Goal: Task Accomplishment & Management: Manage account settings

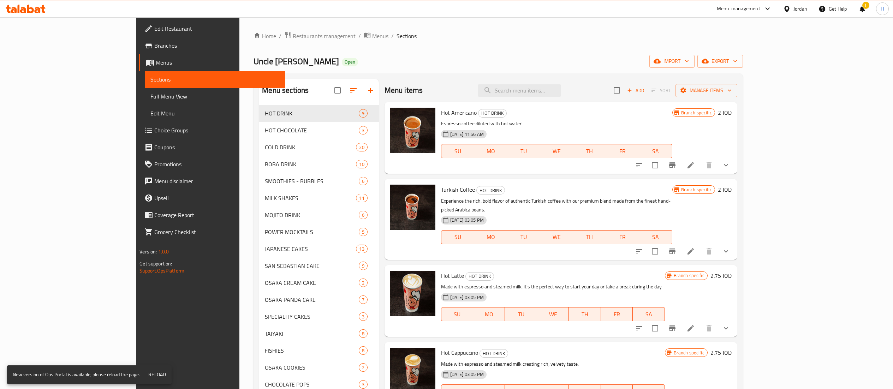
click at [16, 8] on icon at bounding box center [14, 10] width 6 height 6
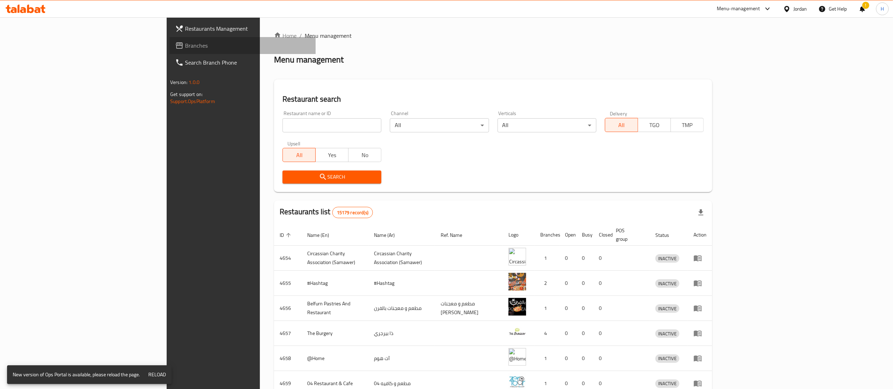
click at [169, 50] on link "Branches" at bounding box center [242, 45] width 146 height 17
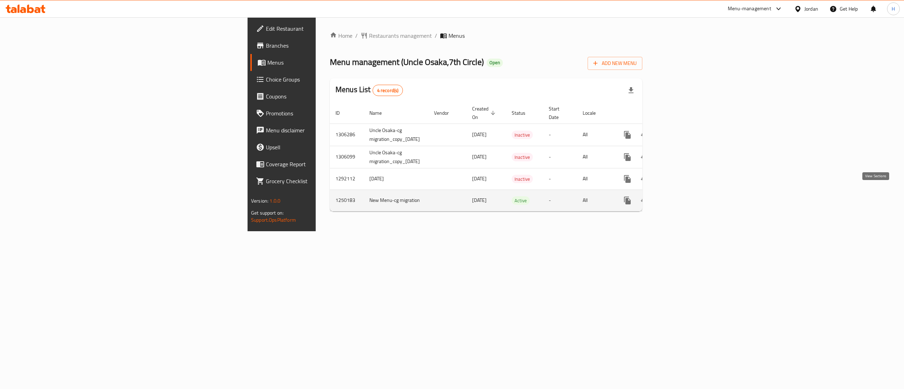
click at [681, 197] on icon "enhanced table" at bounding box center [678, 200] width 6 height 6
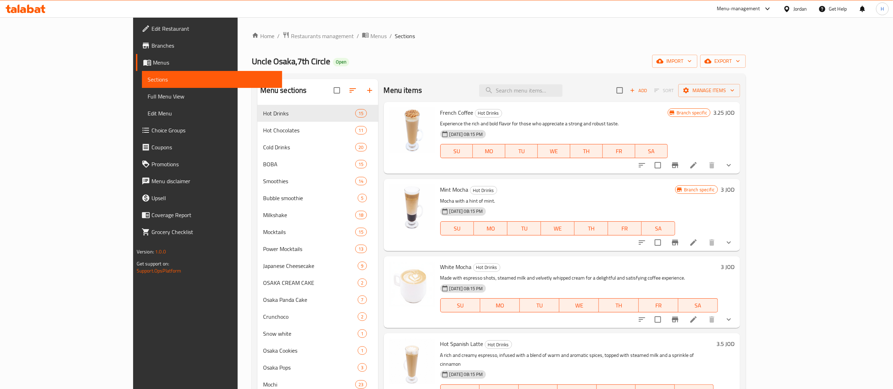
click at [153, 62] on span "Menus" at bounding box center [215, 62] width 124 height 8
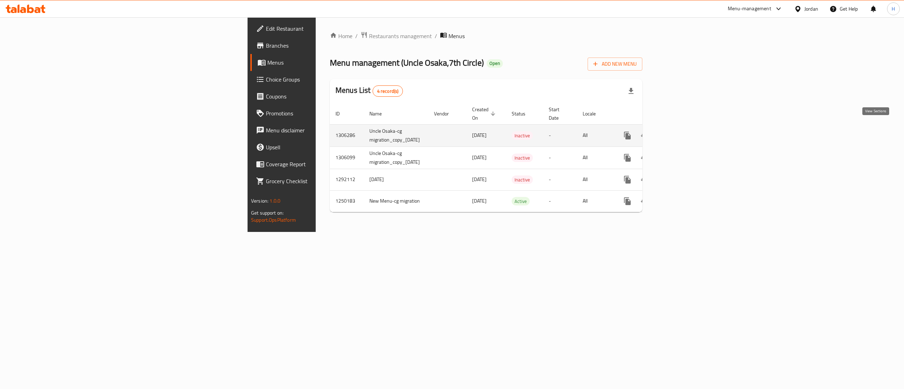
click at [683, 131] on icon "enhanced table" at bounding box center [678, 135] width 8 height 8
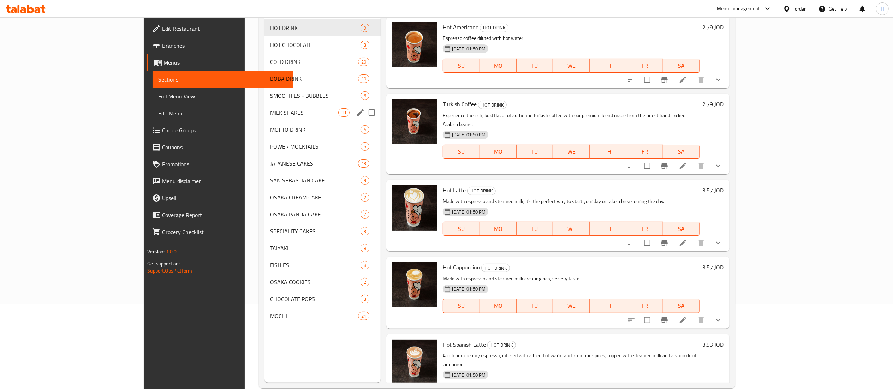
scroll to position [99, 0]
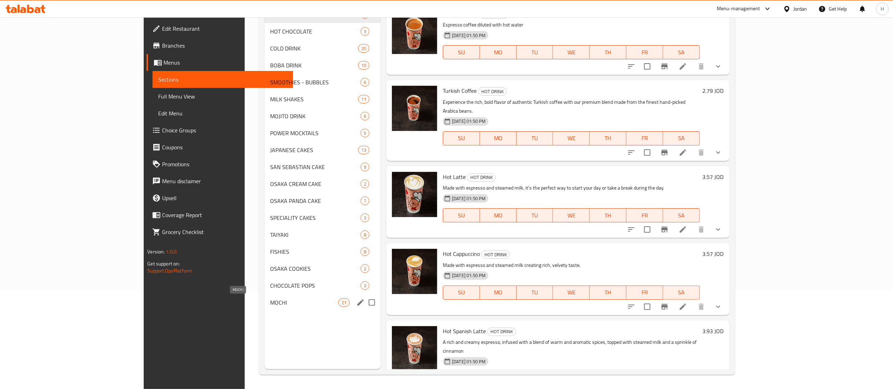
click at [270, 306] on span "MOCHI" at bounding box center [304, 302] width 68 height 8
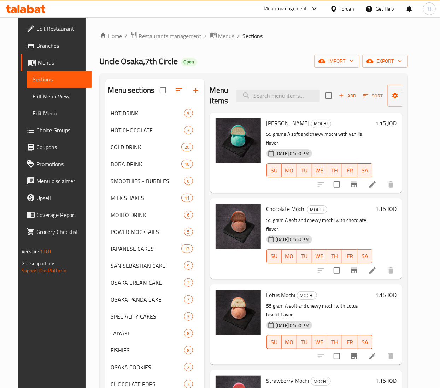
click at [390, 124] on h6 "1.15 JOD" at bounding box center [385, 123] width 21 height 10
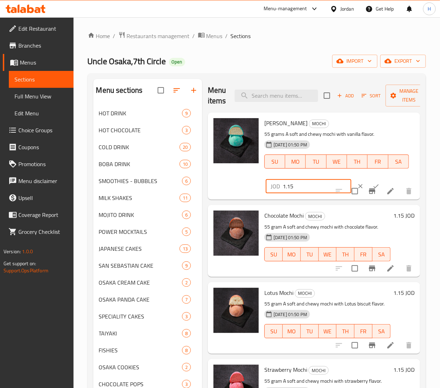
click at [290, 187] on input "1.15" at bounding box center [316, 186] width 69 height 14
type input "1.5"
click at [368, 181] on button "ok" at bounding box center [376, 187] width 16 height 16
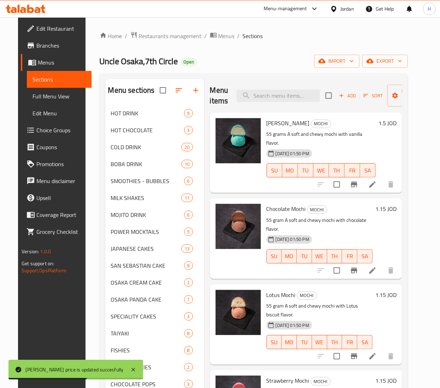
click at [388, 204] on h6 "1.15 JOD" at bounding box center [385, 209] width 21 height 10
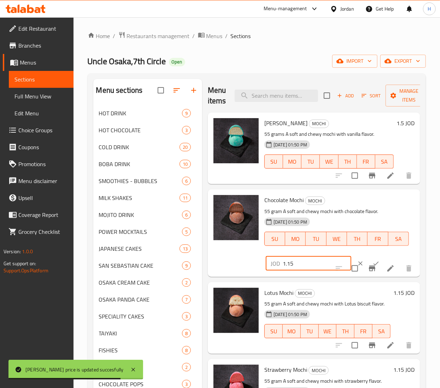
click at [291, 260] on input "1.15" at bounding box center [316, 264] width 69 height 14
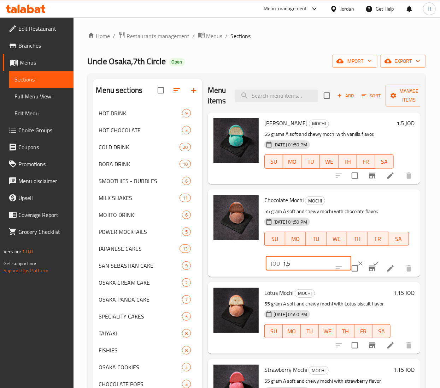
type input "1.5"
click at [368, 260] on button "ok" at bounding box center [376, 264] width 16 height 16
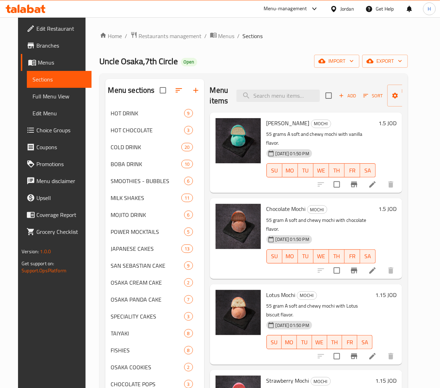
click at [387, 290] on h6 "1.15 JOD" at bounding box center [385, 295] width 21 height 10
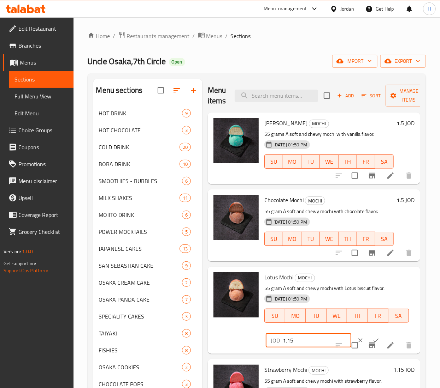
click at [291, 340] on input "1.15" at bounding box center [316, 341] width 69 height 14
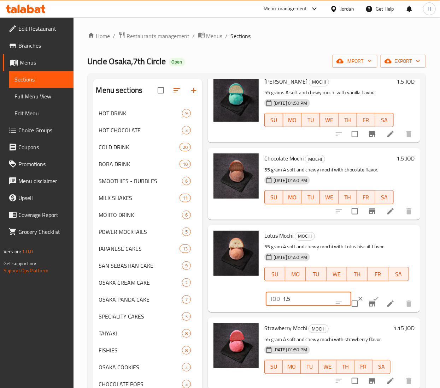
scroll to position [71, 0]
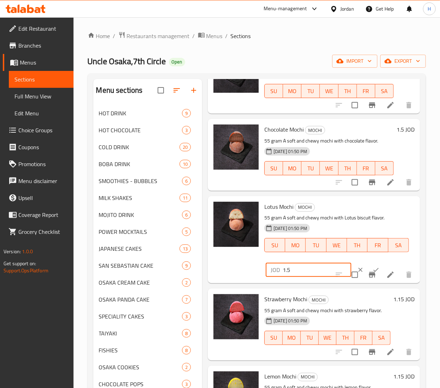
type input "1.5"
click at [372, 270] on icon "ok" at bounding box center [375, 270] width 7 height 7
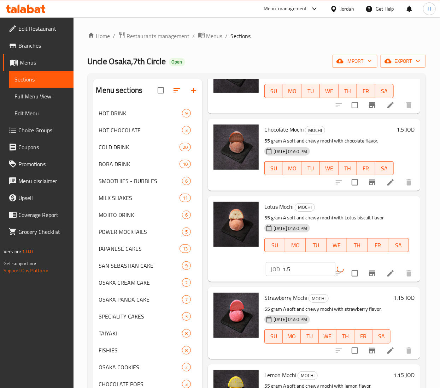
click at [390, 300] on div "1.15 JOD" at bounding box center [402, 323] width 24 height 60
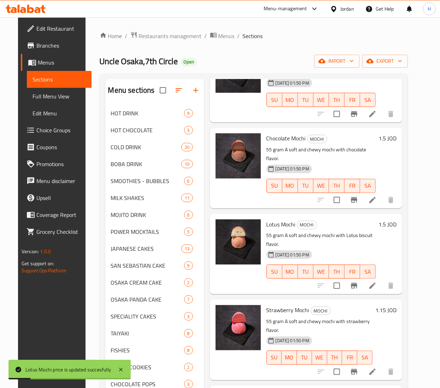
click at [390, 305] on h6 "1.15 JOD" at bounding box center [385, 310] width 21 height 10
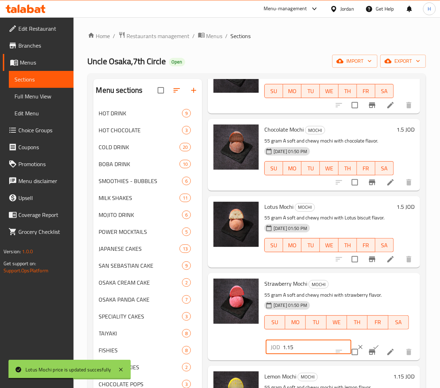
drag, startPoint x: 291, startPoint y: 357, endPoint x: 296, endPoint y: 356, distance: 4.7
click at [291, 355] on input "1.15" at bounding box center [316, 347] width 69 height 14
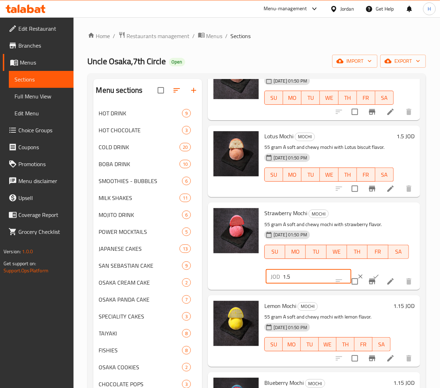
type input "1.5"
click at [368, 282] on button "ok" at bounding box center [376, 277] width 16 height 16
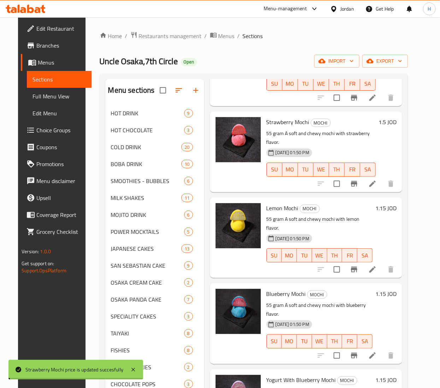
scroll to position [282, 0]
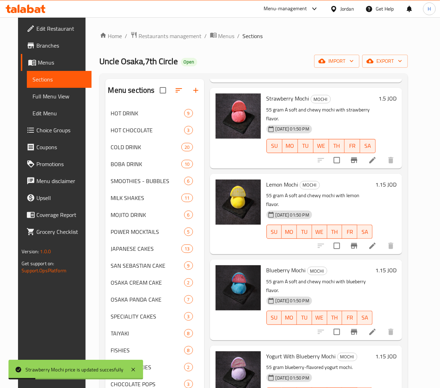
click at [392, 180] on h6 "1.15 JOD" at bounding box center [385, 185] width 21 height 10
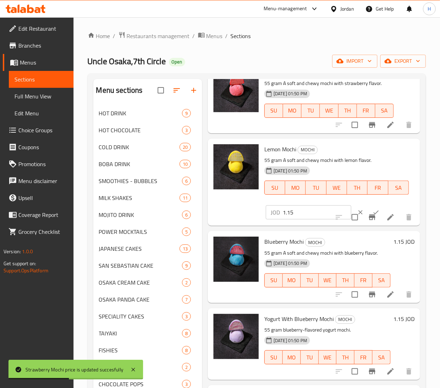
click at [291, 220] on input "1.15" at bounding box center [316, 213] width 69 height 14
type input "1.5"
click at [371, 218] on button "ok" at bounding box center [376, 213] width 16 height 16
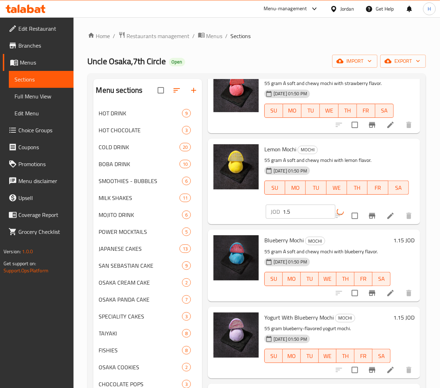
click at [392, 250] on div "1.15 JOD" at bounding box center [402, 266] width 24 height 60
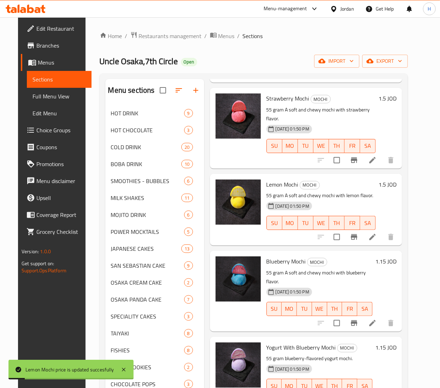
click at [388, 257] on h6 "1.15 JOD" at bounding box center [385, 262] width 21 height 10
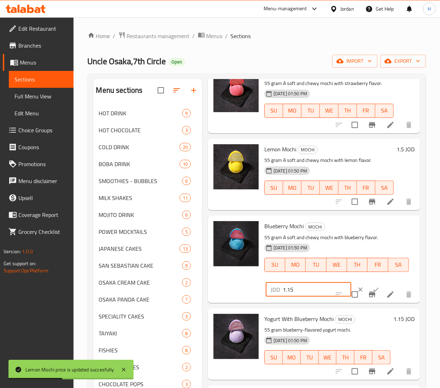
click at [291, 297] on input "1.15" at bounding box center [316, 290] width 69 height 14
type input "1.5"
click at [372, 293] on icon "ok" at bounding box center [375, 289] width 7 height 7
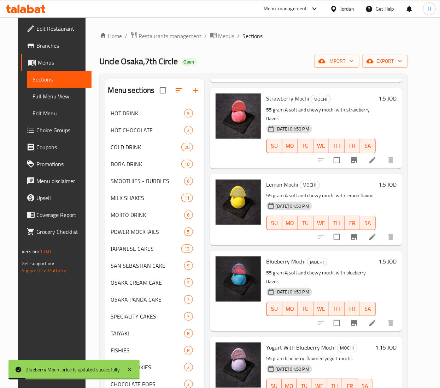
scroll to position [424, 0]
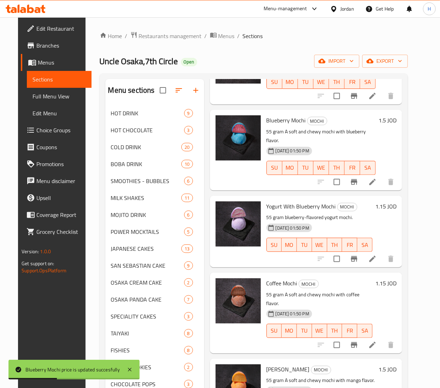
click at [391, 202] on h6 "1.15 JOD" at bounding box center [385, 207] width 21 height 10
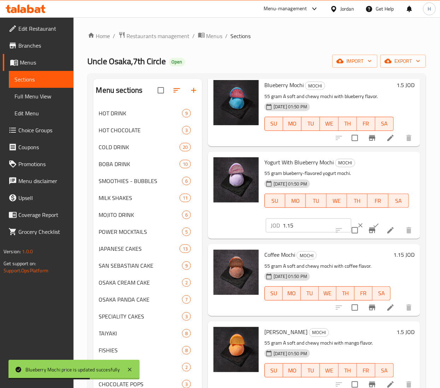
click at [288, 233] on input "1.15" at bounding box center [316, 226] width 69 height 14
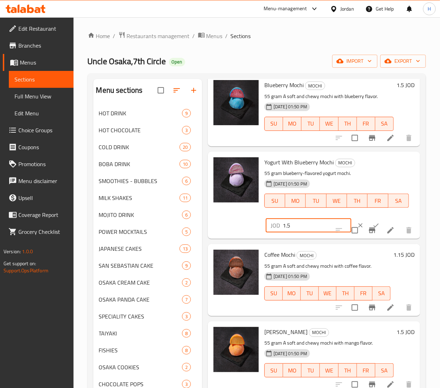
type input "1.5"
click at [369, 230] on button "ok" at bounding box center [376, 226] width 16 height 16
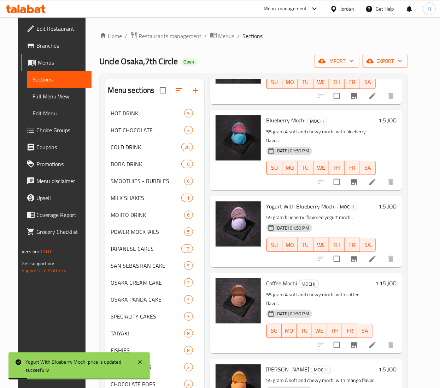
click at [387, 279] on h6 "1.15 JOD" at bounding box center [385, 284] width 21 height 10
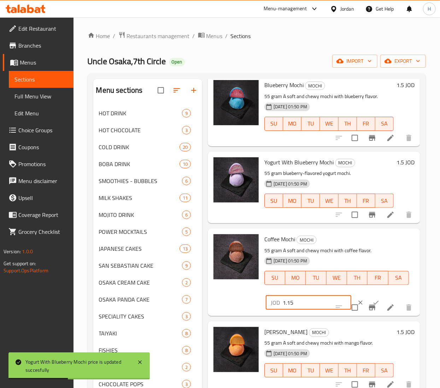
click at [292, 310] on input "1.15" at bounding box center [316, 303] width 69 height 14
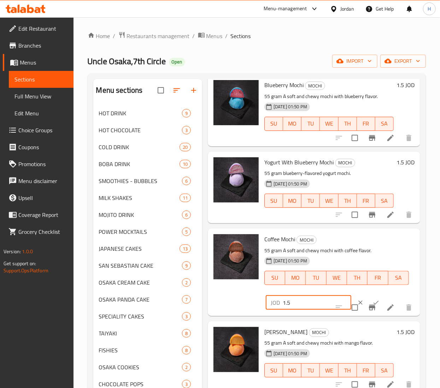
type input "1.5"
click at [371, 308] on button "ok" at bounding box center [376, 303] width 16 height 16
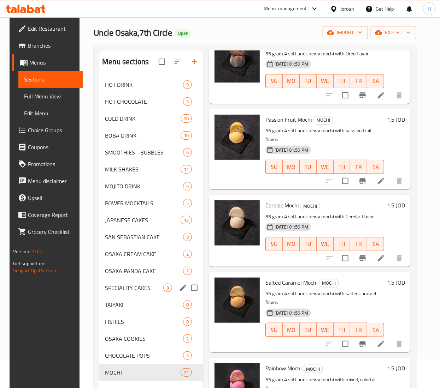
scroll to position [99, 0]
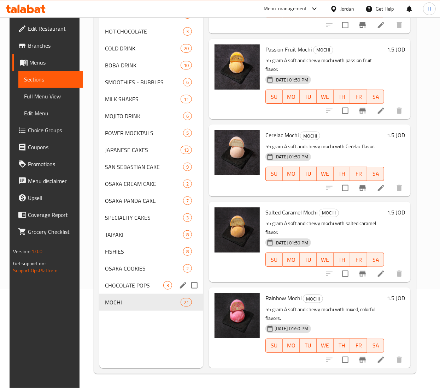
click at [114, 277] on div "CHOCOLATE POPS 3" at bounding box center [151, 285] width 104 height 17
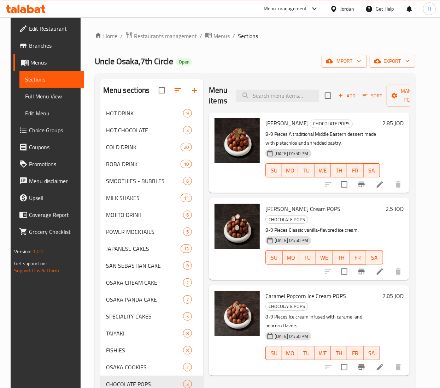
click at [400, 127] on h6 "2.85 JOD" at bounding box center [392, 123] width 21 height 10
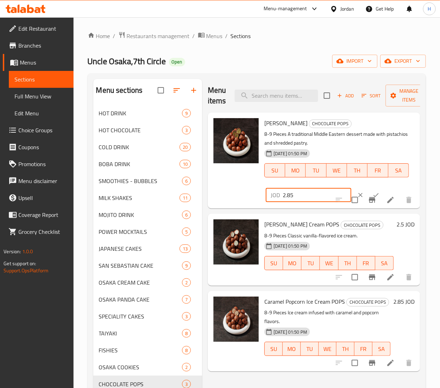
drag, startPoint x: 300, startPoint y: 193, endPoint x: 175, endPoint y: 201, distance: 124.9
click at [175, 201] on div "Menu sections HOT DRINK 9 HOT CHOCOLATE 3 COLD DRINK 20 BOBA DRINK 10 SMOOTHIES…" at bounding box center [256, 273] width 327 height 388
type input "3.15"
click at [368, 191] on button "ok" at bounding box center [376, 195] width 16 height 16
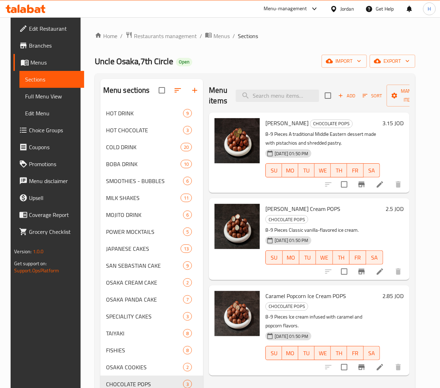
click at [403, 208] on h6 "2.5 JOD" at bounding box center [395, 209] width 18 height 10
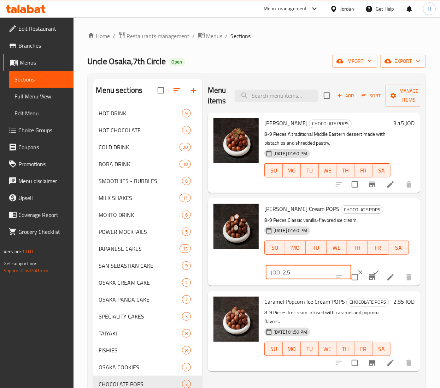
drag, startPoint x: 298, startPoint y: 267, endPoint x: 203, endPoint y: 273, distance: 94.8
click at [203, 273] on div "Menu items Add Sort Manage items Pistachio Kunafa CHOCOLATE POPS 8-9 Pieces A t…" at bounding box center [311, 273] width 218 height 388
type input "3.15"
click at [372, 269] on icon "ok" at bounding box center [375, 272] width 7 height 7
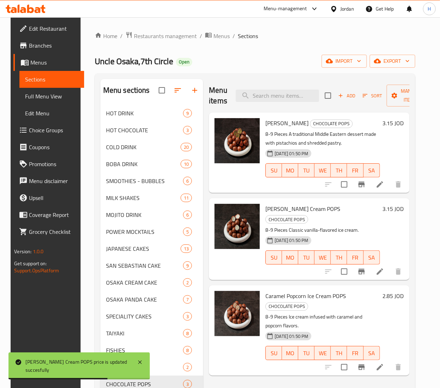
click at [398, 291] on h6 "2.85 JOD" at bounding box center [392, 296] width 21 height 10
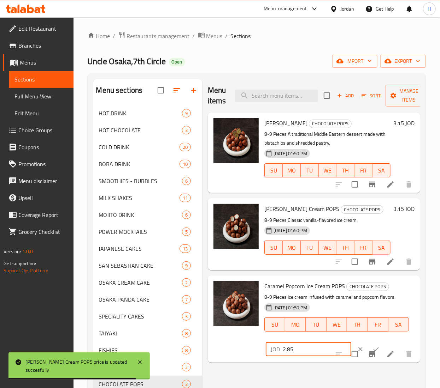
drag, startPoint x: 299, startPoint y: 349, endPoint x: 111, endPoint y: 341, distance: 188.7
click at [111, 341] on div "Menu sections HOT DRINK 9 HOT CHOCOLATE 3 COLD DRINK 20 BOBA DRINK 10 SMOOTHIES…" at bounding box center [256, 273] width 327 height 388
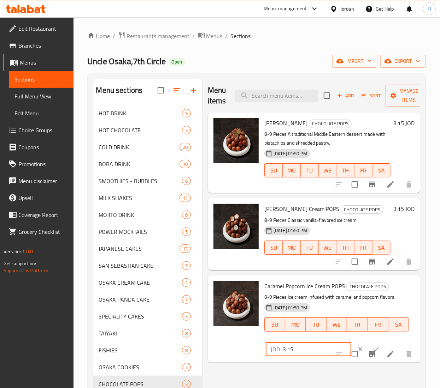
type input "3.15"
click at [373, 351] on icon "ok" at bounding box center [375, 350] width 5 height 4
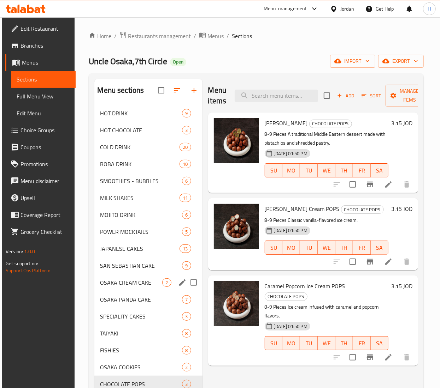
scroll to position [71, 0]
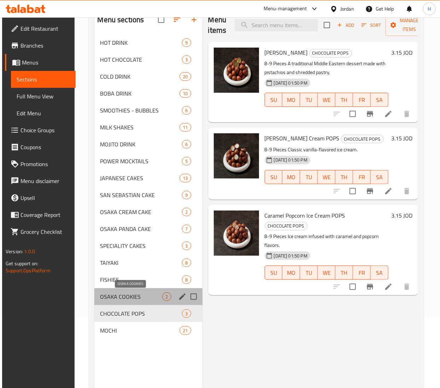
click at [124, 297] on span "OSAKA COOKIES" at bounding box center [131, 297] width 62 height 8
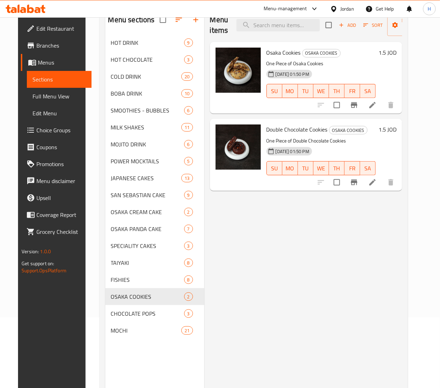
click at [396, 130] on h6 "1.5 JOD" at bounding box center [387, 130] width 18 height 10
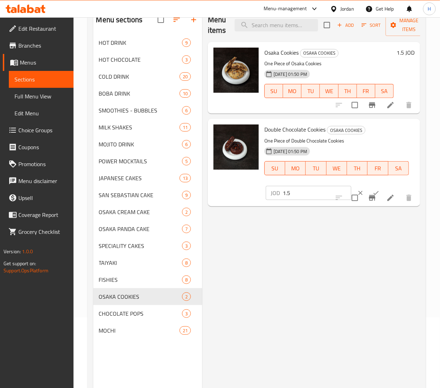
click at [291, 194] on input "1.5" at bounding box center [316, 193] width 69 height 14
type input "1.75"
click at [372, 193] on icon "ok" at bounding box center [375, 193] width 7 height 7
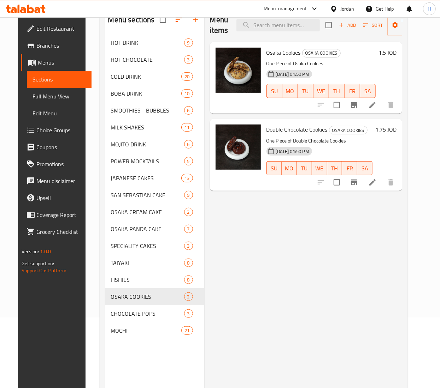
click at [396, 52] on h6 "1.5 JOD" at bounding box center [387, 53] width 18 height 10
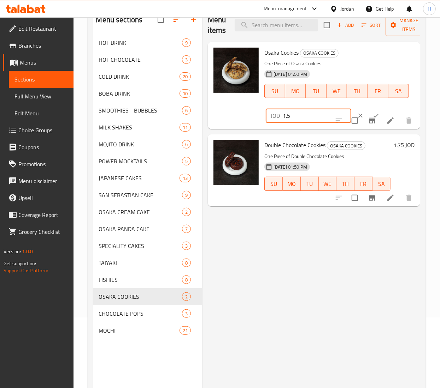
click at [290, 115] on input "1.5" at bounding box center [316, 116] width 69 height 14
type input "1.75"
click at [372, 114] on icon "ok" at bounding box center [375, 115] width 7 height 7
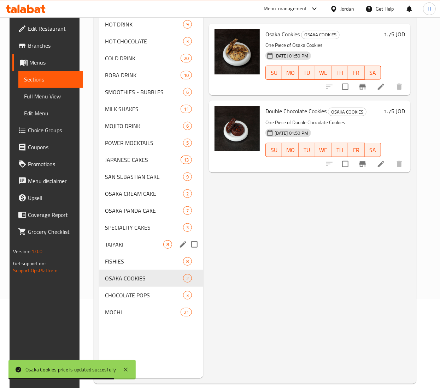
scroll to position [99, 0]
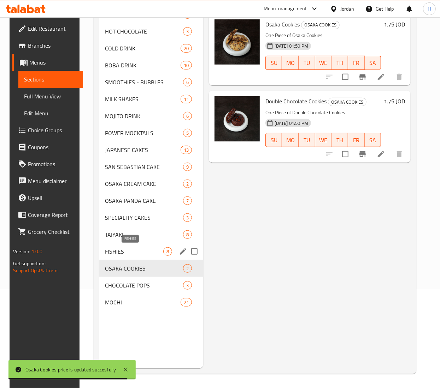
click at [124, 248] on span "FISHIES" at bounding box center [134, 252] width 58 height 8
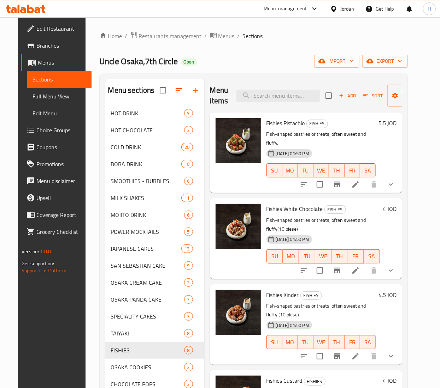
click at [392, 125] on h6 "5.5 JOD" at bounding box center [387, 123] width 18 height 10
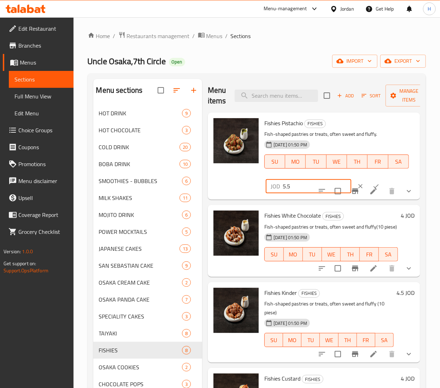
drag, startPoint x: 300, startPoint y: 184, endPoint x: 234, endPoint y: 184, distance: 65.3
click at [234, 184] on div "Fishies Pistachio FISHIES Fish-shaped pastries or treats, often sweet and fluff…" at bounding box center [313, 156] width 207 height 82
paste input "6.0"
type input "6.05"
click at [370, 185] on button "ok" at bounding box center [376, 187] width 16 height 16
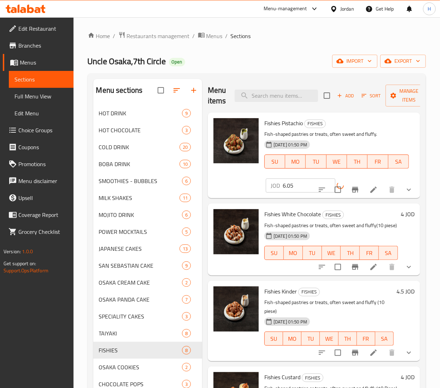
click at [400, 217] on h6 "4 JOD" at bounding box center [407, 214] width 14 height 10
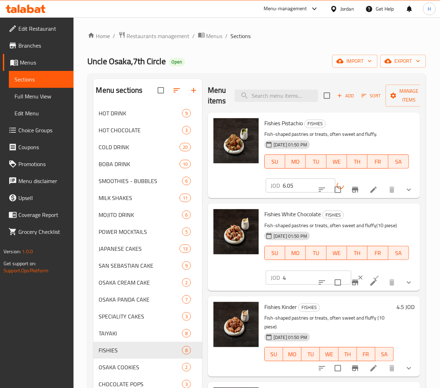
click at [293, 276] on input "4" at bounding box center [316, 278] width 69 height 14
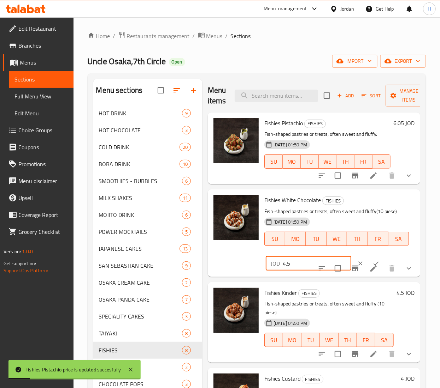
type input "4.5"
click at [372, 264] on icon "ok" at bounding box center [375, 263] width 7 height 7
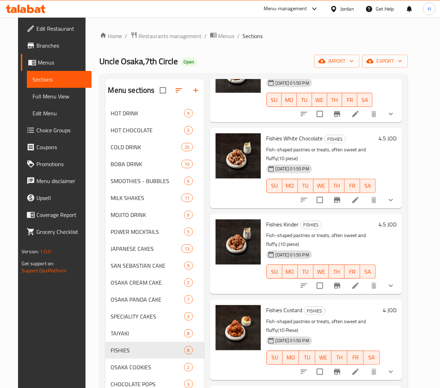
scroll to position [141, 0]
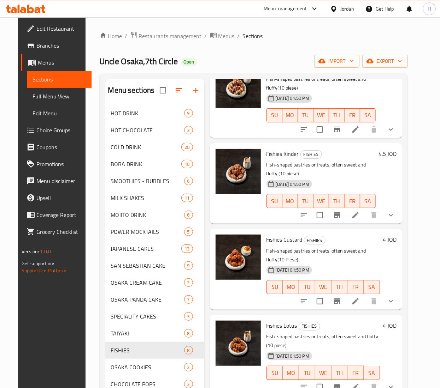
click at [393, 235] on h6 "4 JOD" at bounding box center [389, 240] width 14 height 10
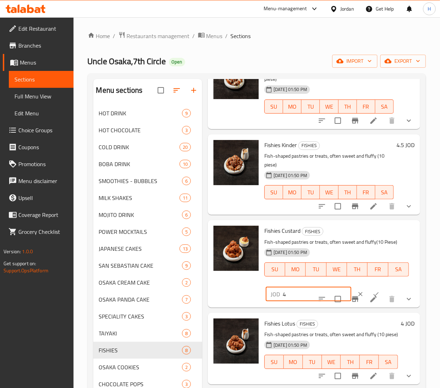
click at [291, 294] on input "4" at bounding box center [316, 294] width 69 height 14
type input "4.5"
click at [372, 293] on icon "ok" at bounding box center [375, 294] width 7 height 7
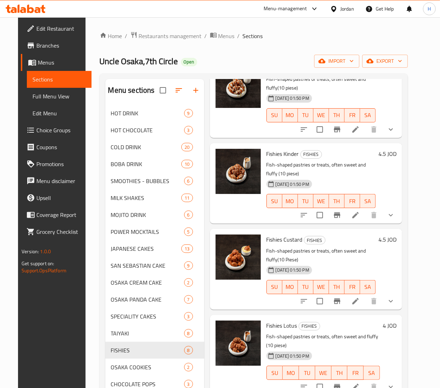
click at [393, 321] on h6 "4 JOD" at bounding box center [389, 326] width 14 height 10
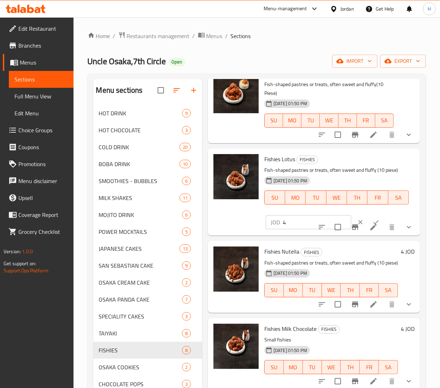
scroll to position [318, 0]
click at [291, 215] on input "4" at bounding box center [316, 222] width 69 height 14
type input "4.5"
click at [368, 215] on button "ok" at bounding box center [376, 223] width 16 height 16
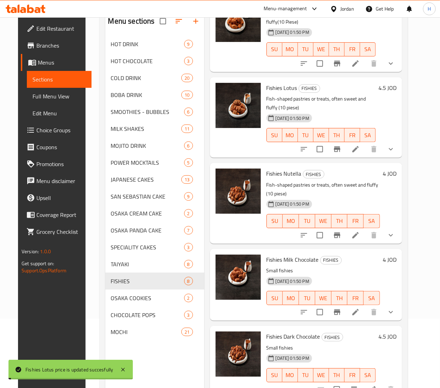
scroll to position [99, 0]
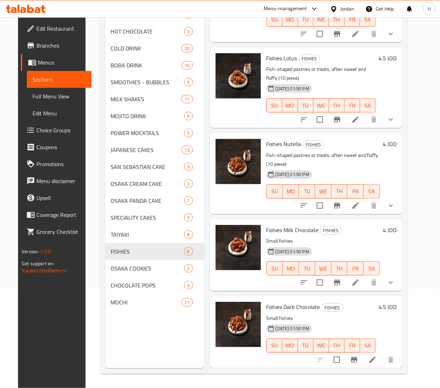
click at [391, 139] on h6 "4 JOD" at bounding box center [389, 144] width 14 height 10
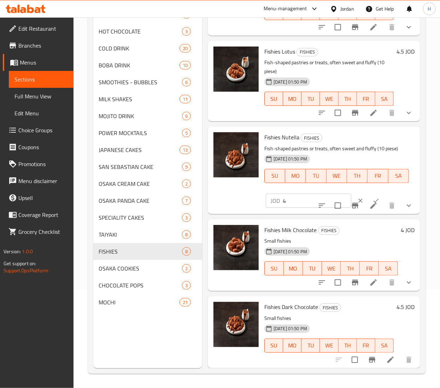
click at [291, 194] on input "4" at bounding box center [316, 201] width 69 height 14
type input "4.5"
click at [369, 193] on button "ok" at bounding box center [376, 201] width 16 height 16
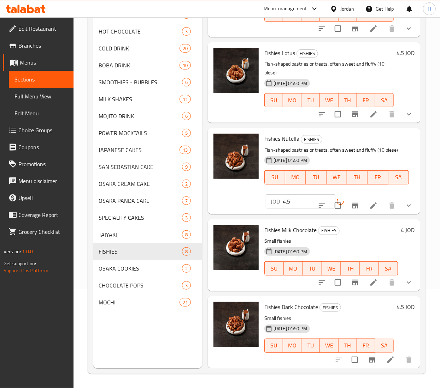
scroll to position [311, 0]
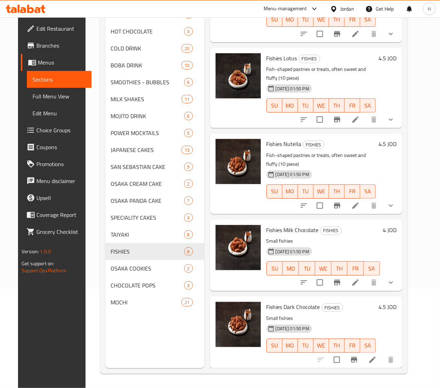
click at [390, 225] on h6 "4 JOD" at bounding box center [389, 230] width 14 height 10
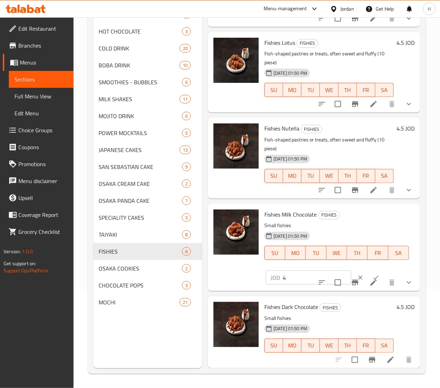
click at [290, 274] on input "4" at bounding box center [316, 278] width 69 height 14
type input "4.5"
click at [372, 274] on icon "ok" at bounding box center [375, 277] width 7 height 7
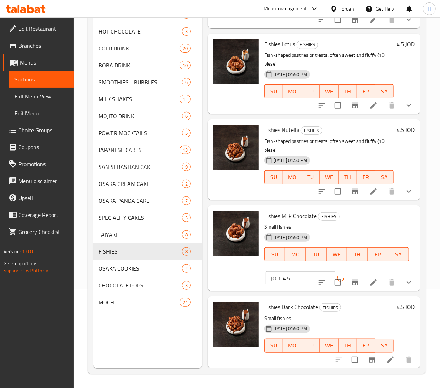
scroll to position [311, 0]
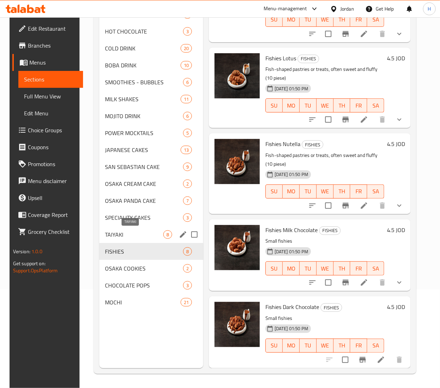
click at [118, 238] on span "TAIYAKI" at bounding box center [134, 235] width 58 height 8
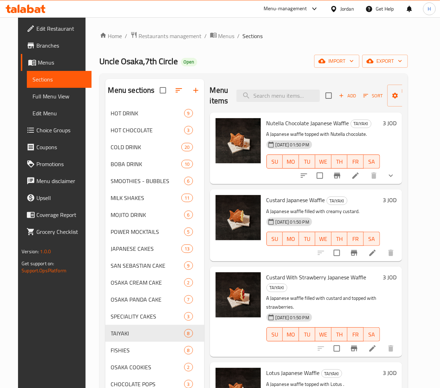
drag, startPoint x: 392, startPoint y: 124, endPoint x: 377, endPoint y: 132, distance: 16.5
click at [392, 124] on h6 "3 JOD" at bounding box center [389, 123] width 14 height 10
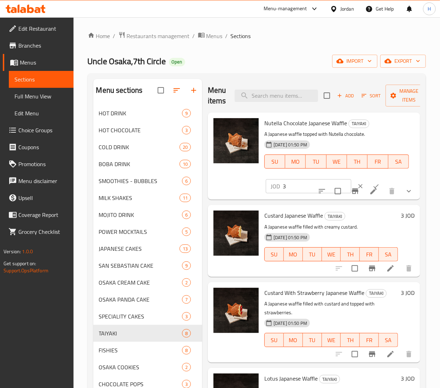
click at [291, 188] on input "3" at bounding box center [316, 186] width 69 height 14
click at [282, 182] on input "3.5" at bounding box center [316, 186] width 69 height 14
type input "3.5"
click at [368, 181] on button "ok" at bounding box center [376, 187] width 16 height 16
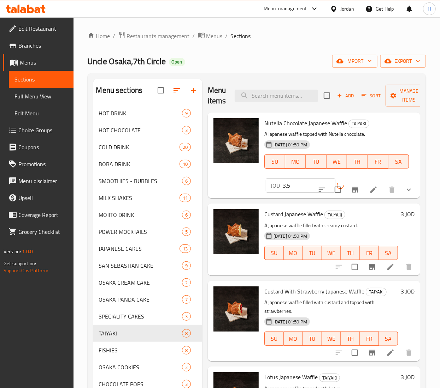
click at [400, 213] on h6 "3 JOD" at bounding box center [407, 214] width 14 height 10
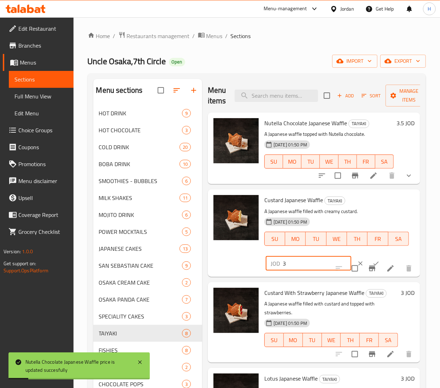
drag, startPoint x: 290, startPoint y: 261, endPoint x: 208, endPoint y: 268, distance: 82.3
click at [208, 268] on div "Custard Japanese Waffle TAIYAKI A Japanese waffle filled with creamy custard. 1…" at bounding box center [314, 233] width 212 height 87
paste input ".5"
type input "3.5"
click at [368, 258] on button "ok" at bounding box center [376, 264] width 16 height 16
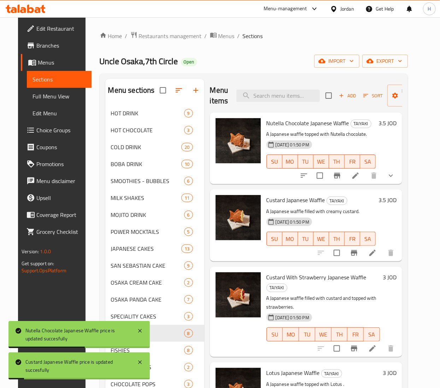
click at [393, 277] on h6 "3 JOD" at bounding box center [389, 278] width 14 height 10
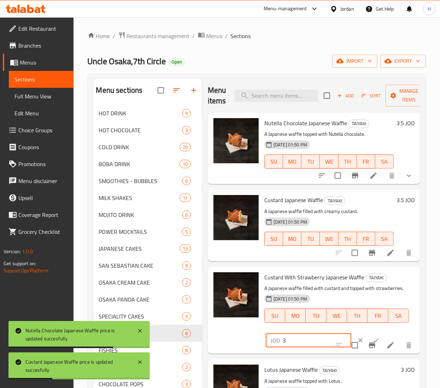
drag, startPoint x: 303, startPoint y: 348, endPoint x: 62, endPoint y: 346, distance: 240.5
click at [62, 346] on body "Custard Japanese Waffle price is updated succesfully Nutella Chocolate Japanese…" at bounding box center [220, 202] width 440 height 371
paste input ".5"
type input "3.5"
click at [372, 344] on icon "ok" at bounding box center [375, 340] width 7 height 7
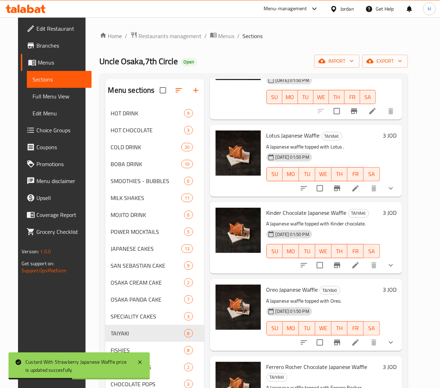
scroll to position [215, 0]
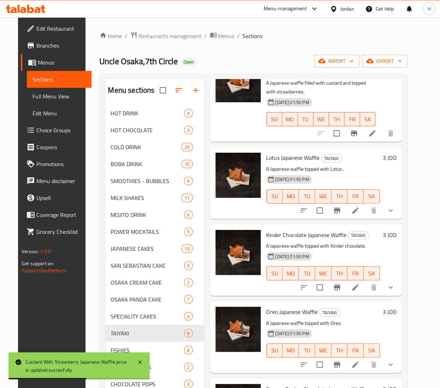
click at [393, 160] on h6 "3 JOD" at bounding box center [389, 158] width 14 height 10
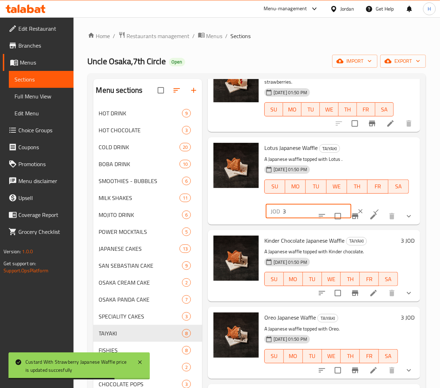
drag, startPoint x: 294, startPoint y: 224, endPoint x: 263, endPoint y: 224, distance: 30.7
click at [263, 222] on div "Lotus Japanese Waffle TAIYAKI A Japanese waffle topped with Lotus . 18-08-2025 …" at bounding box center [339, 181] width 156 height 82
paste input ".5"
type input "3.5"
click at [368, 216] on button "ok" at bounding box center [376, 212] width 16 height 16
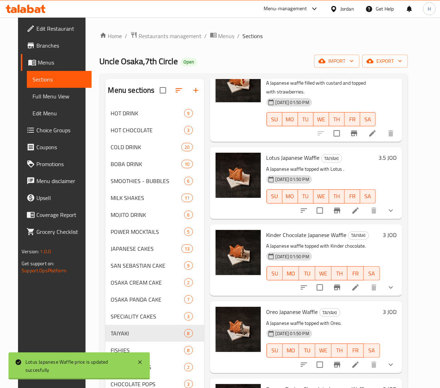
click at [391, 251] on div "3 JOD" at bounding box center [388, 260] width 17 height 60
click at [393, 233] on h6 "3 JOD" at bounding box center [389, 235] width 14 height 10
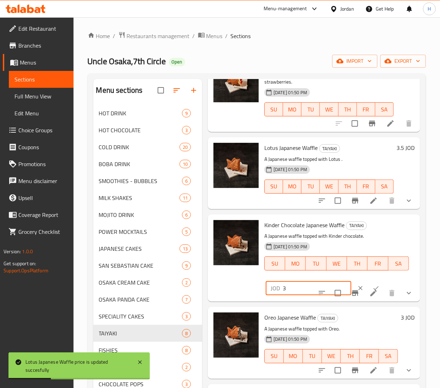
drag, startPoint x: 288, startPoint y: 296, endPoint x: 232, endPoint y: 302, distance: 57.1
click at [232, 299] on div "Kinder Chocolate Japanese Waffle TAIYAKI A Japanese waffle topped with Kinder c…" at bounding box center [313, 259] width 207 height 82
paste input ".5"
type input "3.5"
click at [368, 294] on button "ok" at bounding box center [376, 289] width 16 height 16
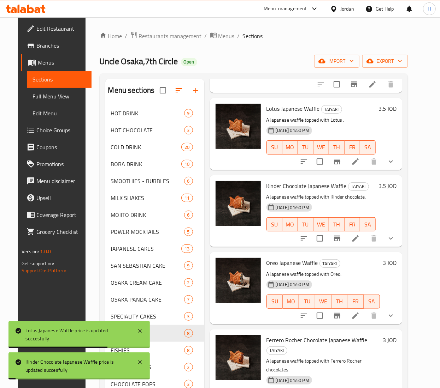
scroll to position [286, 0]
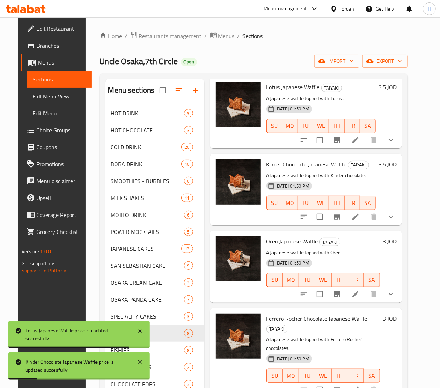
click at [393, 241] on h6 "3 JOD" at bounding box center [389, 242] width 14 height 10
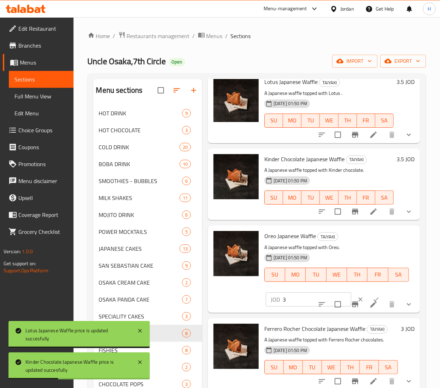
drag, startPoint x: 292, startPoint y: 309, endPoint x: 201, endPoint y: 306, distance: 90.4
click at [201, 306] on div "Menu sections HOT DRINK 9 HOT CHOCOLATE 3 COLD DRINK 20 BOBA DRINK 10 SMOOTHIES…" at bounding box center [256, 273] width 327 height 388
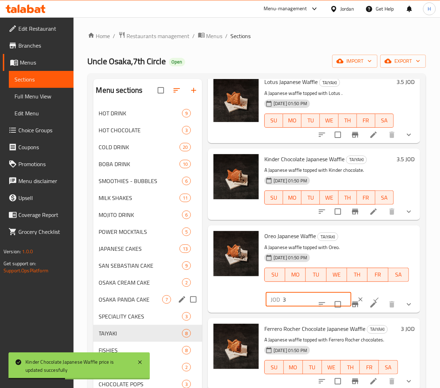
paste input ".5"
type input "3.5"
click at [370, 301] on button "ok" at bounding box center [376, 300] width 16 height 16
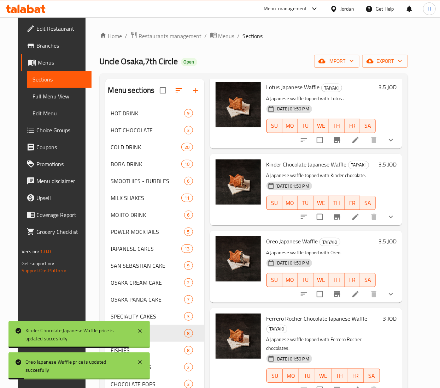
click at [393, 317] on h6 "3 JOD" at bounding box center [389, 319] width 14 height 10
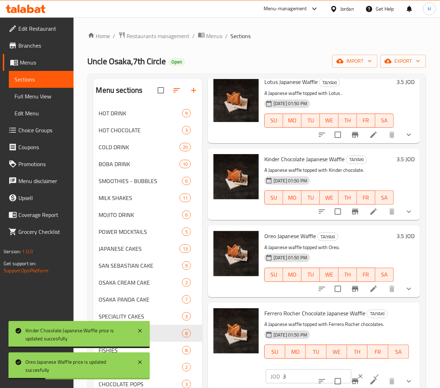
scroll to position [302, 0]
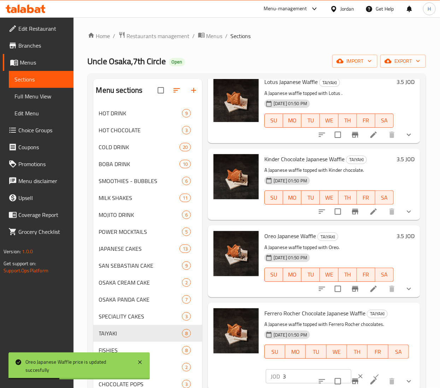
drag, startPoint x: 293, startPoint y: 365, endPoint x: 235, endPoint y: 367, distance: 57.9
click at [235, 367] on div "Ferrero Rocher Chocolate Japanese Waffle TAIYAKI A Japanese waffle topped with …" at bounding box center [313, 347] width 207 height 82
paste input ".5"
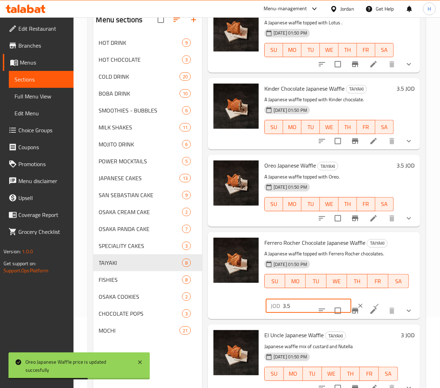
scroll to position [99, 0]
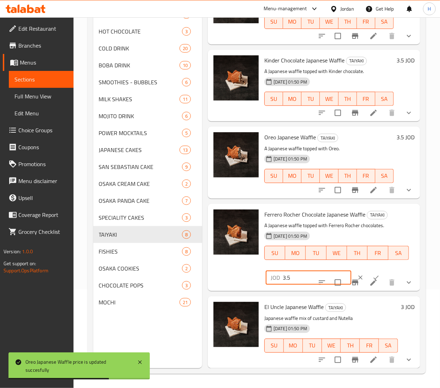
type input "3.5"
click at [372, 274] on icon "ok" at bounding box center [375, 277] width 7 height 7
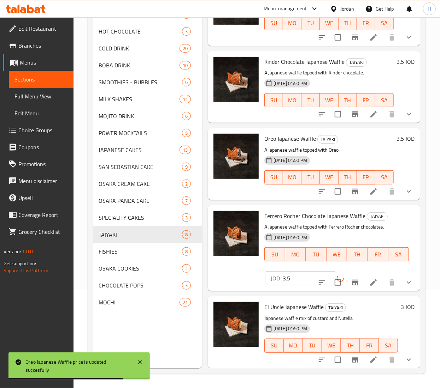
scroll to position [302, 0]
click at [400, 302] on h6 "3 JOD" at bounding box center [407, 307] width 14 height 10
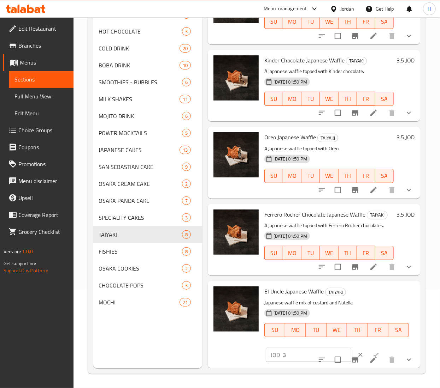
scroll to position [321, 0]
drag, startPoint x: 294, startPoint y: 346, endPoint x: 239, endPoint y: 338, distance: 55.7
click at [239, 338] on div "El Uncle Japanese Waffle TAIYAKI Japanese waffle mix of custard and Nutella 18-…" at bounding box center [313, 325] width 207 height 82
paste input ".5"
type input "3.5"
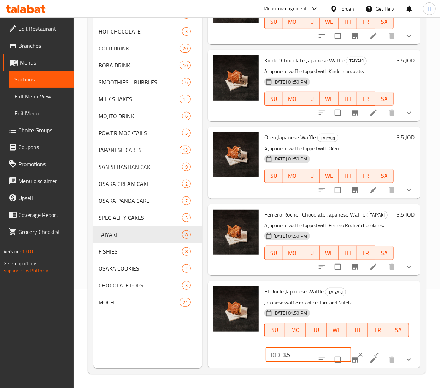
click at [368, 347] on button "ok" at bounding box center [376, 355] width 16 height 16
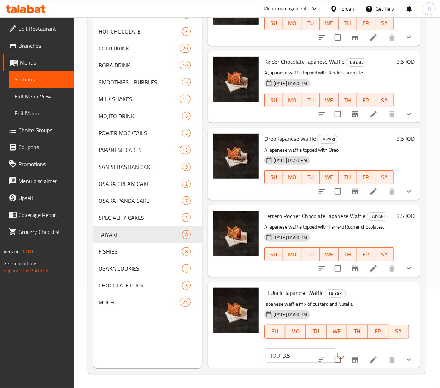
scroll to position [305, 0]
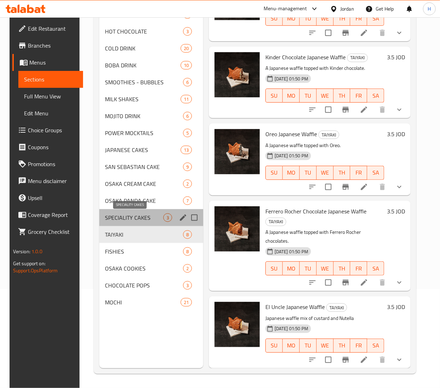
click at [141, 215] on span "SPECIALITY CAKES" at bounding box center [134, 218] width 58 height 8
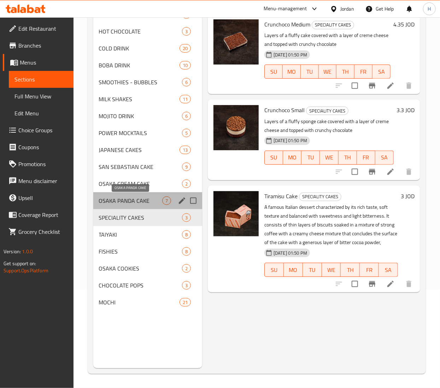
click at [116, 204] on span "OSAKA PANDA CAKE" at bounding box center [130, 201] width 63 height 8
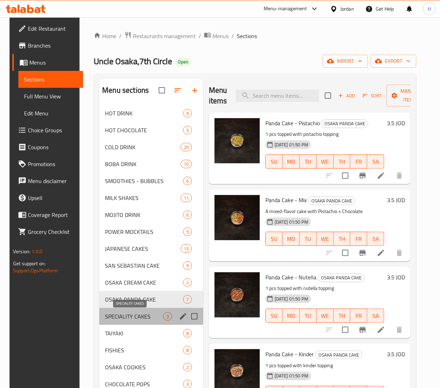
click at [141, 317] on span "SPECIALITY CAKES" at bounding box center [134, 316] width 58 height 8
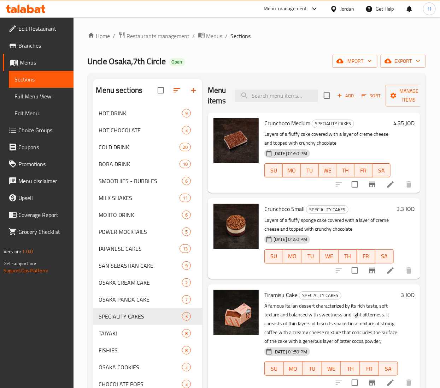
click at [400, 125] on h6 "4.35 JOD" at bounding box center [403, 123] width 21 height 10
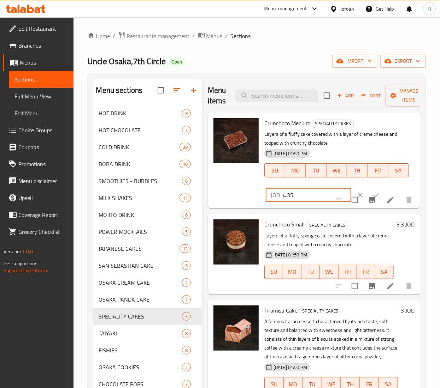
click at [292, 192] on input "4.35" at bounding box center [316, 195] width 69 height 14
type input "4.8"
click at [368, 191] on button "ok" at bounding box center [376, 195] width 16 height 16
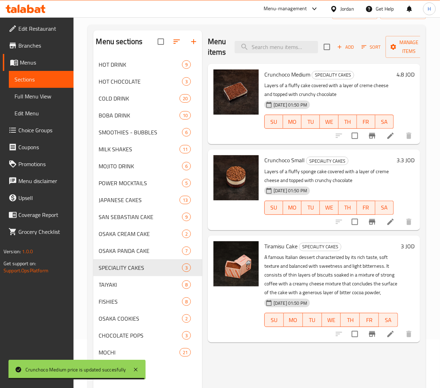
scroll to position [71, 0]
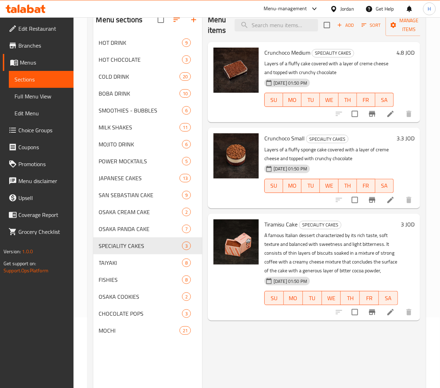
click at [401, 230] on h6 "3 JOD" at bounding box center [407, 225] width 14 height 10
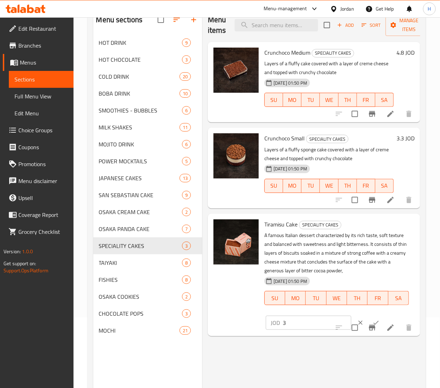
click at [201, 324] on div "Menu sections HOT DRINK 9 HOT CHOCOLATE 3 COLD DRINK 20 BOBA DRINK 10 SMOOTHIES…" at bounding box center [256, 202] width 327 height 388
type input "2.75"
click at [368, 319] on button "ok" at bounding box center [376, 323] width 16 height 16
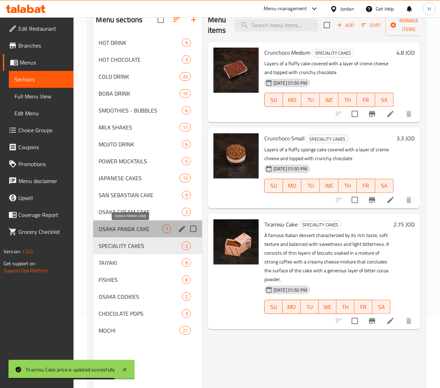
click at [142, 229] on span "OSAKA PANDA CAKE" at bounding box center [130, 229] width 63 height 8
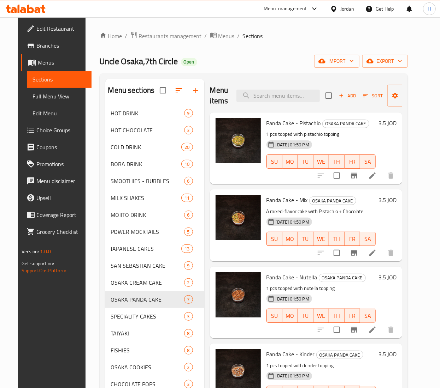
click at [391, 125] on h6 "3.5 JOD" at bounding box center [387, 123] width 18 height 10
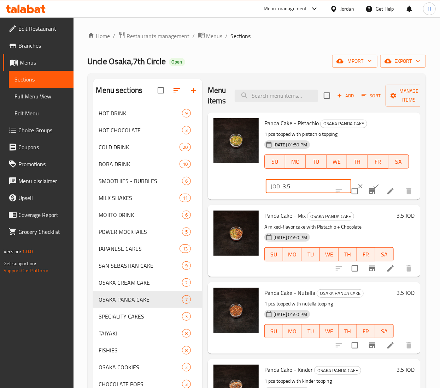
click at [297, 185] on input "3.5" at bounding box center [316, 186] width 69 height 14
type input "3.85"
click at [372, 184] on icon "ok" at bounding box center [375, 186] width 7 height 7
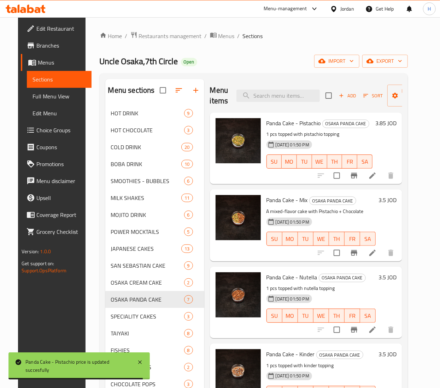
click at [391, 200] on h6 "3.5 JOD" at bounding box center [387, 200] width 18 height 10
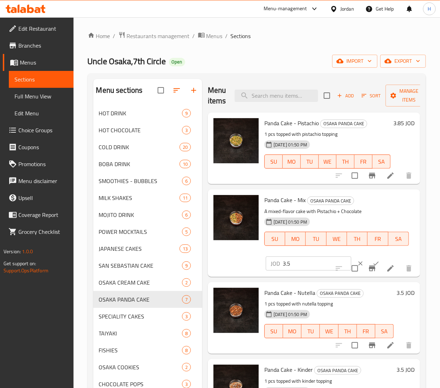
click at [305, 264] on input "3.5" at bounding box center [316, 264] width 69 height 14
type input "3.85"
click at [372, 263] on icon "ok" at bounding box center [375, 263] width 7 height 7
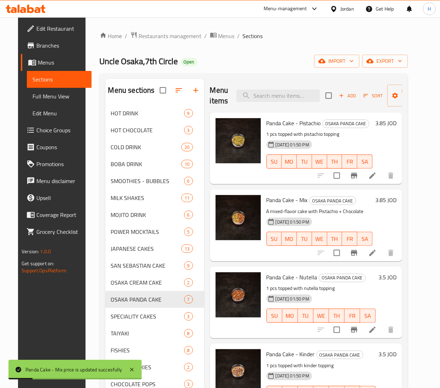
click at [390, 279] on h6 "3.5 JOD" at bounding box center [387, 278] width 18 height 10
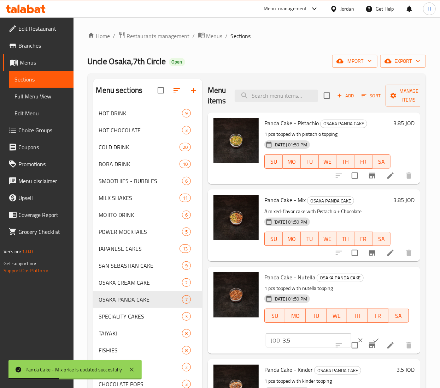
click at [292, 339] on input "3.5" at bounding box center [316, 341] width 69 height 14
type input "3.85"
click at [372, 337] on icon "ok" at bounding box center [375, 340] width 7 height 7
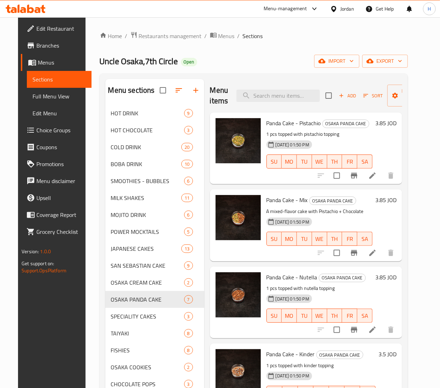
click at [386, 354] on h6 "3.5 JOD" at bounding box center [387, 355] width 18 height 10
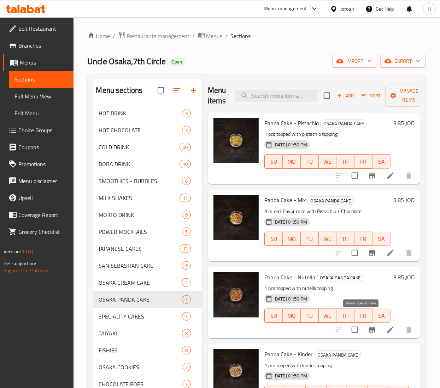
scroll to position [71, 0]
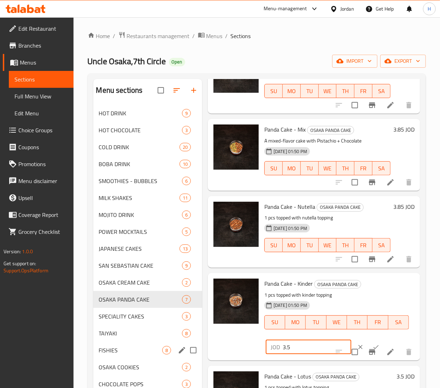
drag, startPoint x: 304, startPoint y: 349, endPoint x: 195, endPoint y: 354, distance: 108.9
click at [190, 355] on div "Menu sections HOT DRINK 9 HOT CHOCOLATE 3 COLD DRINK 20 BOBA DRINK 10 SMOOTHIES…" at bounding box center [256, 273] width 327 height 388
type input "2.75"
click at [373, 347] on icon "ok" at bounding box center [375, 347] width 5 height 4
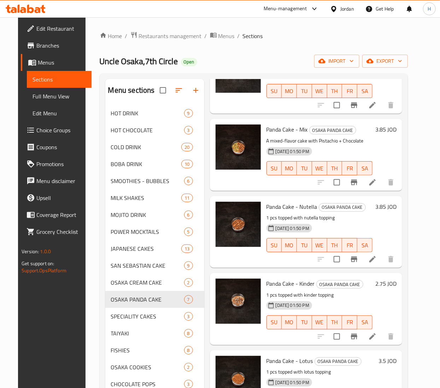
drag, startPoint x: 392, startPoint y: 207, endPoint x: 387, endPoint y: 208, distance: 4.4
click at [391, 207] on h6 "3.85 JOD" at bounding box center [385, 207] width 21 height 10
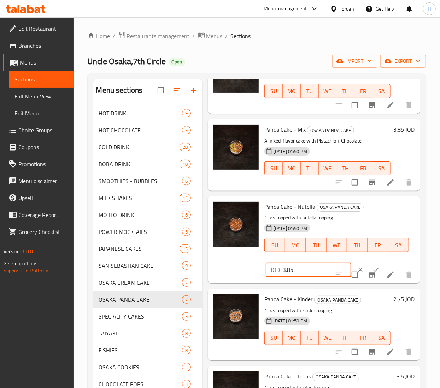
drag, startPoint x: 312, startPoint y: 269, endPoint x: 218, endPoint y: 268, distance: 94.6
click at [218, 268] on div "Panda Cake - Nutella OSAKA PANDA CAKE 1 pcs topped with nutella topping 18-08-2…" at bounding box center [313, 240] width 207 height 82
type input "2.75"
click at [372, 269] on icon "ok" at bounding box center [375, 270] width 7 height 7
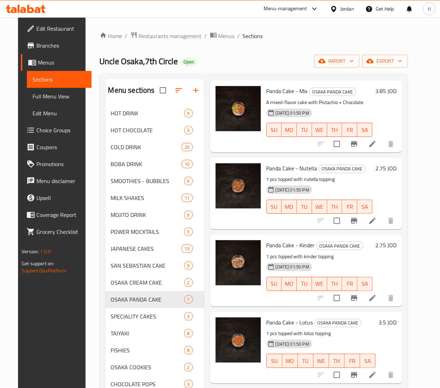
scroll to position [141, 0]
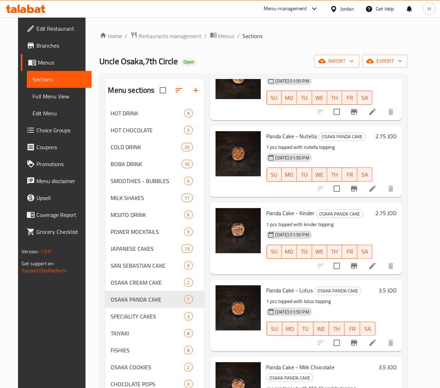
click at [390, 294] on h6 "3.5 JOD" at bounding box center [387, 291] width 18 height 10
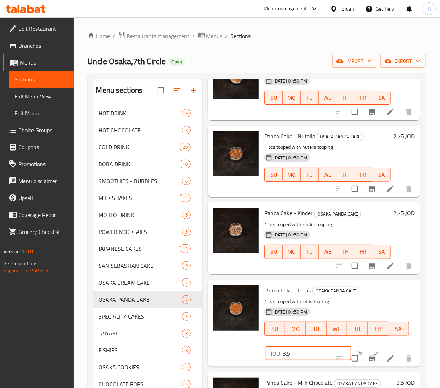
drag, startPoint x: 298, startPoint y: 356, endPoint x: 273, endPoint y: 358, distance: 25.5
click at [273, 358] on div "JOD 3.5 ​" at bounding box center [308, 354] width 85 height 14
type input "2.75"
click at [372, 352] on icon "ok" at bounding box center [375, 353] width 7 height 7
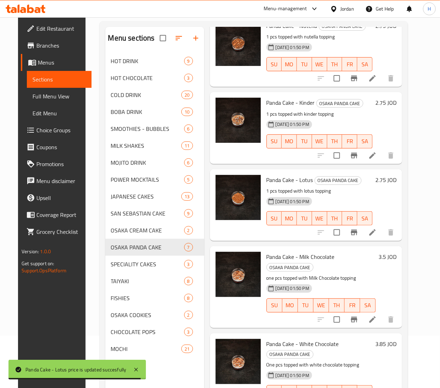
scroll to position [99, 0]
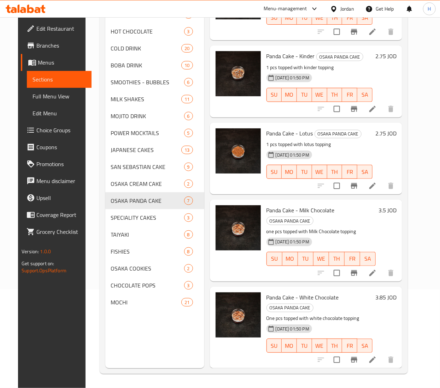
click at [390, 210] on h6 "3.5 JOD" at bounding box center [387, 211] width 18 height 10
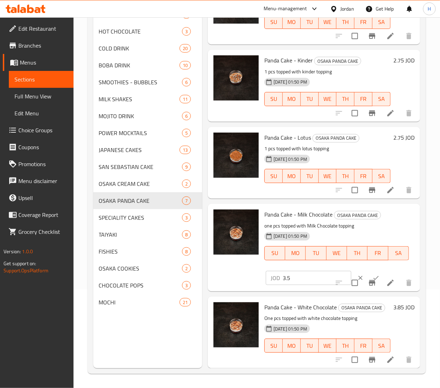
click at [290, 278] on input "3.5" at bounding box center [316, 278] width 69 height 14
type input "3.85"
click at [368, 270] on button "ok" at bounding box center [376, 278] width 16 height 16
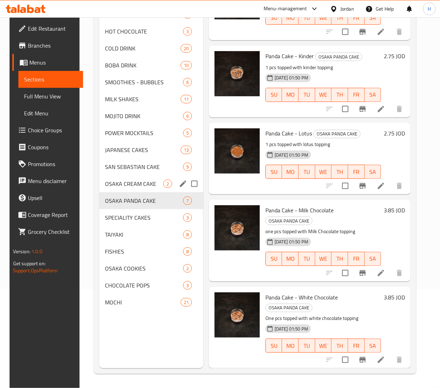
click at [147, 180] on span "OSAKA CREAM CAKE" at bounding box center [134, 184] width 58 height 8
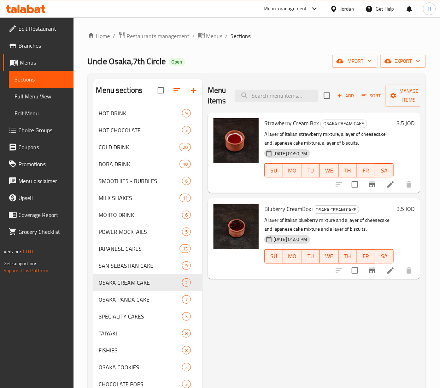
click at [399, 122] on h6 "3.5 JOD" at bounding box center [405, 123] width 18 height 10
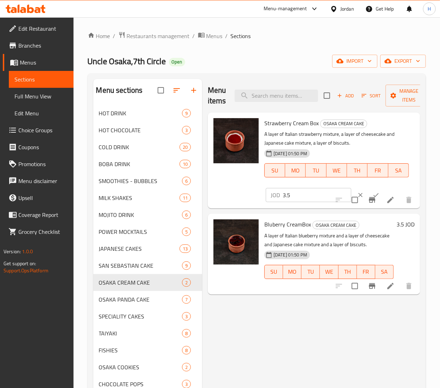
click at [298, 192] on input "3.5" at bounding box center [316, 195] width 69 height 14
type input "3.85"
click at [368, 190] on button "ok" at bounding box center [376, 195] width 16 height 16
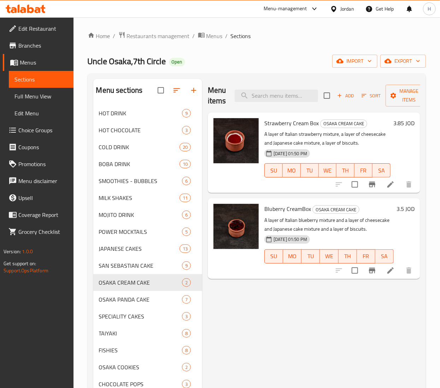
click at [403, 213] on h6 "3.5 JOD" at bounding box center [405, 209] width 18 height 10
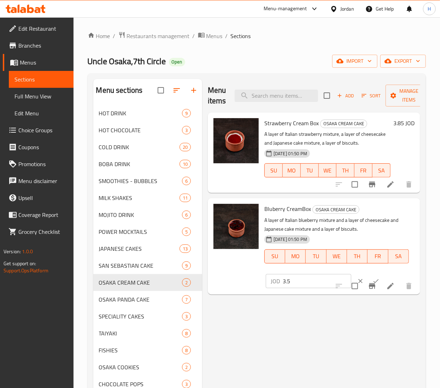
click at [303, 293] on div "Bluberry CreamBox OSAKA CREAM CAKE A layer of Italian blueberry mixture and a l…" at bounding box center [314, 246] width 212 height 96
click at [306, 282] on input "3.5" at bounding box center [316, 281] width 69 height 14
type input "3.85"
click at [370, 278] on button "ok" at bounding box center [376, 282] width 16 height 16
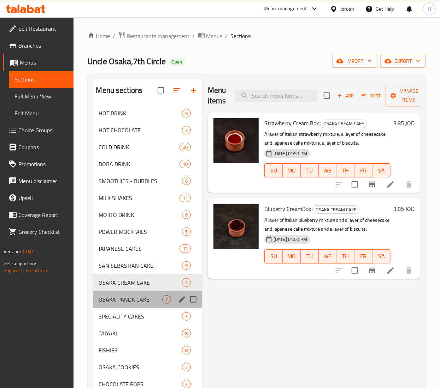
click at [112, 306] on div "OSAKA PANDA CAKE 7" at bounding box center [147, 299] width 109 height 17
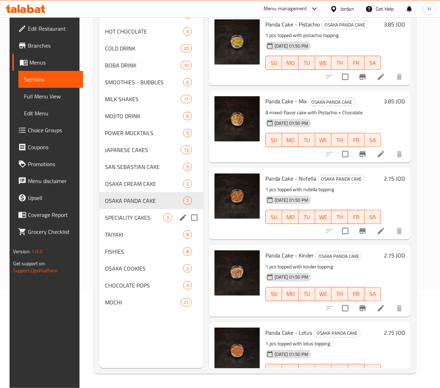
scroll to position [99, 0]
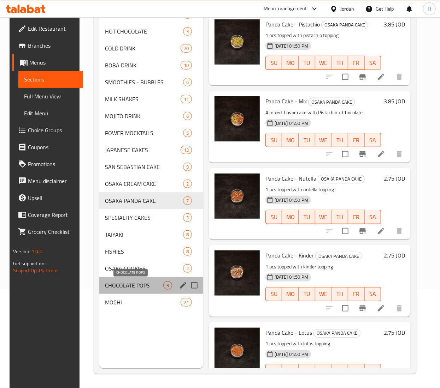
click at [123, 288] on span "CHOCOLATE POPS" at bounding box center [134, 285] width 58 height 8
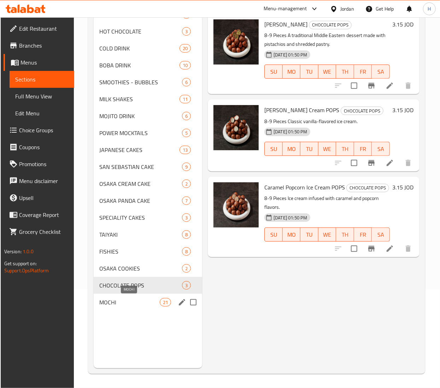
click at [119, 299] on span "MOCHI" at bounding box center [129, 302] width 60 height 8
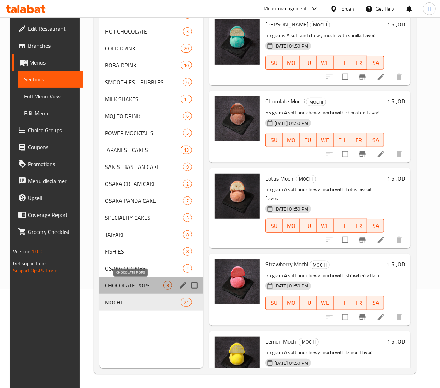
click at [133, 289] on span "CHOCOLATE POPS" at bounding box center [134, 285] width 58 height 8
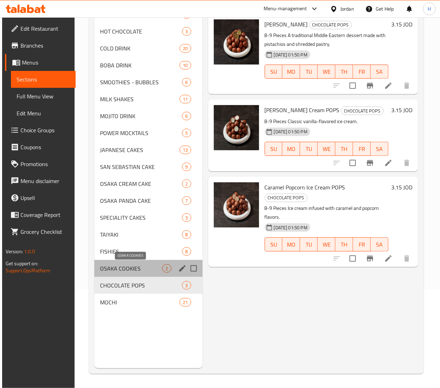
click at [129, 270] on span "OSAKA COOKIES" at bounding box center [131, 268] width 62 height 8
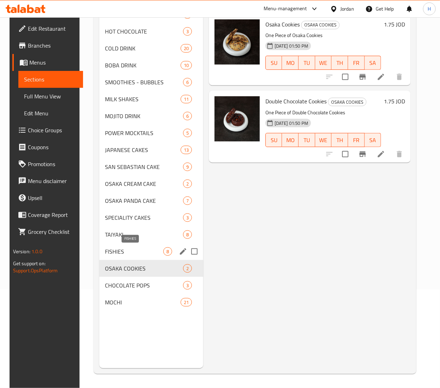
click at [130, 254] on span "FISHIES" at bounding box center [134, 252] width 58 height 8
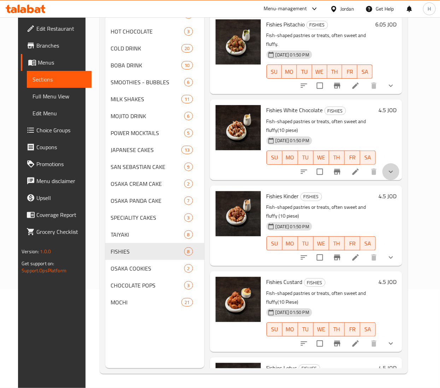
click at [397, 168] on button "show more" at bounding box center [390, 171] width 17 height 17
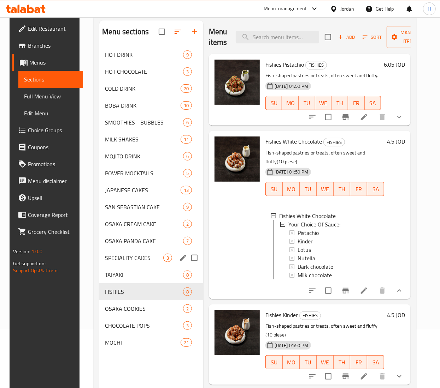
scroll to position [29, 0]
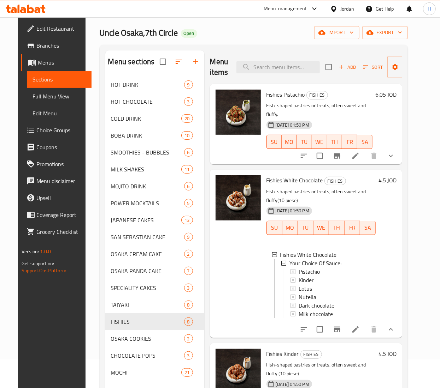
click at [36, 127] on span "Choice Groups" at bounding box center [60, 130] width 49 height 8
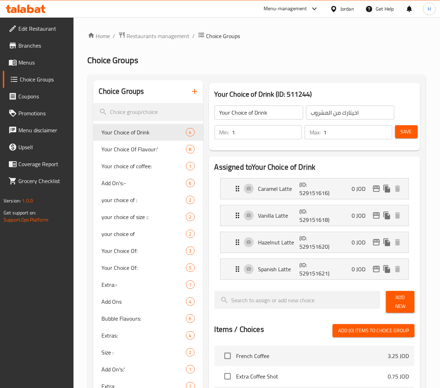
click at [23, 10] on icon at bounding box center [23, 10] width 6 height 6
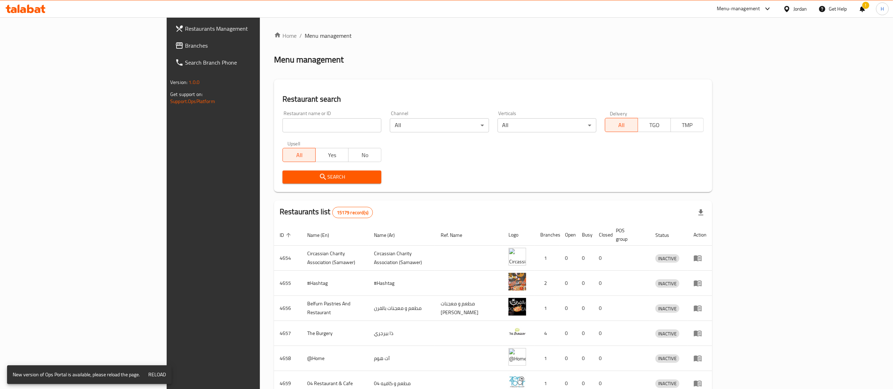
drag, startPoint x: 685, startPoint y: 74, endPoint x: 669, endPoint y: 65, distance: 18.7
click at [685, 75] on div "Home / Menu management Menu management Restaurant search Restaurant name or ID …" at bounding box center [493, 275] width 438 height 489
click at [282, 117] on div "Restaurant name or ID Restaurant name or ID" at bounding box center [331, 122] width 99 height 22
drag, startPoint x: 221, startPoint y: 130, endPoint x: 22, endPoint y: 48, distance: 215.3
click at [185, 48] on span "Branches" at bounding box center [247, 45] width 125 height 8
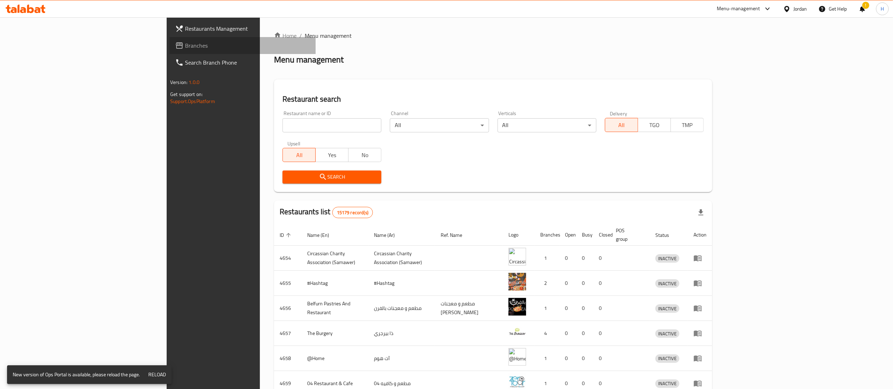
click at [185, 44] on span "Branches" at bounding box center [247, 45] width 125 height 8
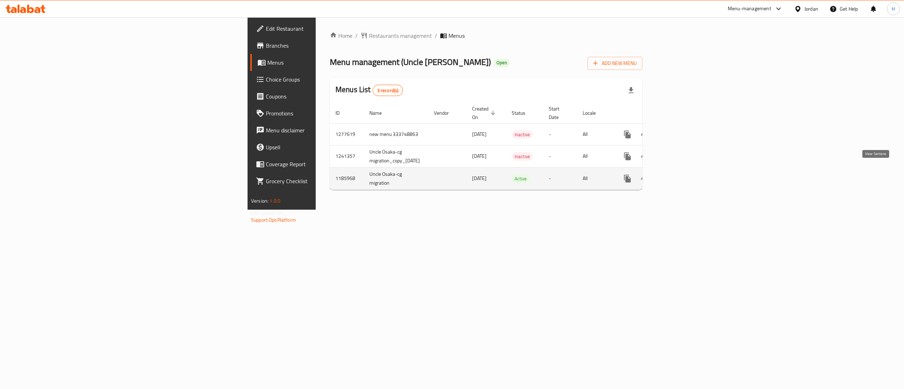
click at [683, 174] on icon "enhanced table" at bounding box center [678, 178] width 8 height 8
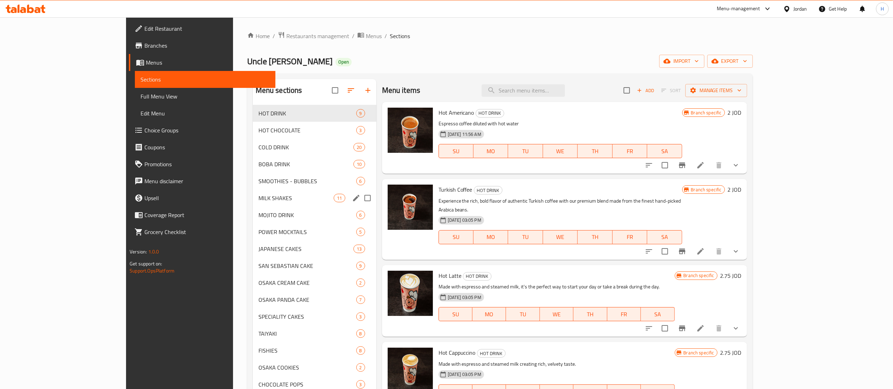
scroll to position [99, 0]
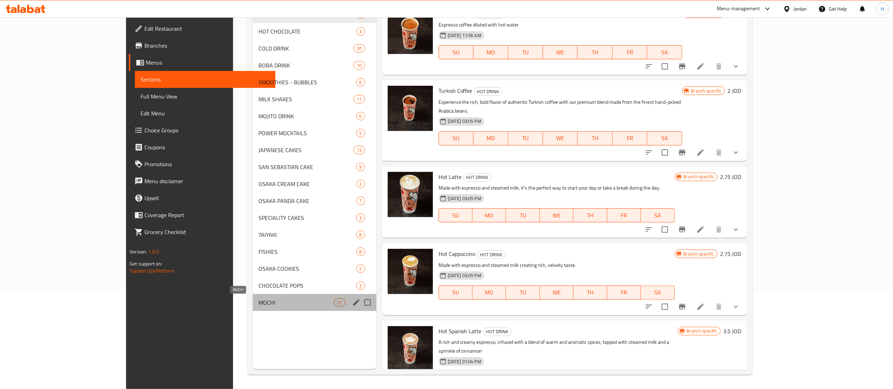
click at [258, 302] on span "MOCHI" at bounding box center [296, 302] width 76 height 8
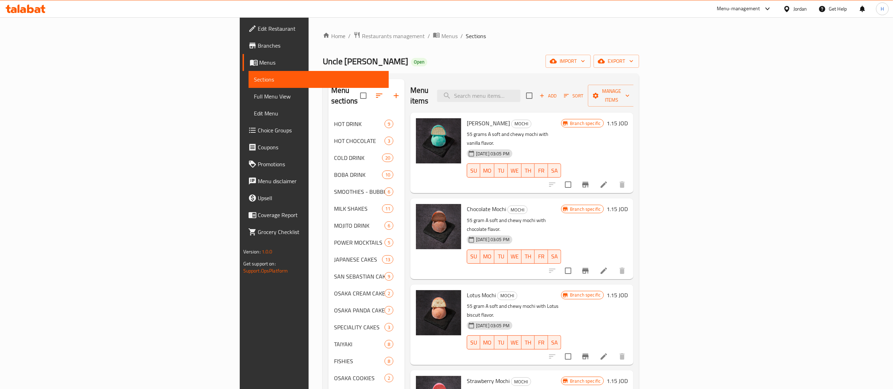
click at [594, 176] on button "Branch-specific-item" at bounding box center [585, 184] width 17 height 17
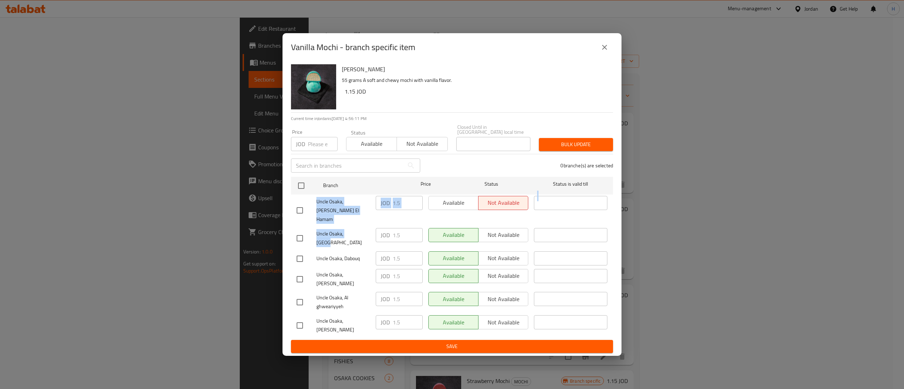
drag, startPoint x: 357, startPoint y: 234, endPoint x: 280, endPoint y: 225, distance: 77.5
click at [280, 225] on div "Vanilla Mochi - branch specific item Vanilla Mochi 55 grams A soft and chewy mo…" at bounding box center [452, 194] width 904 height 389
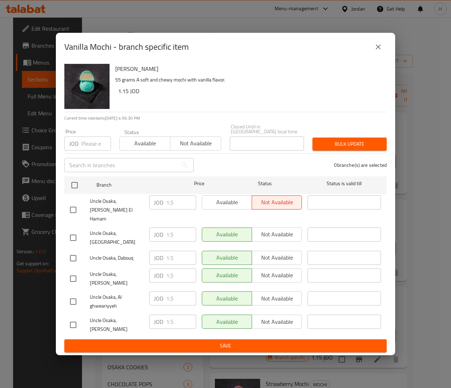
click at [304, 111] on div "Vanilla Mochi 55 grams A soft and chewy mochi with vanilla flavor. 1.15 JOD" at bounding box center [247, 86] width 271 height 51
click at [380, 51] on button "close" at bounding box center [377, 46] width 17 height 17
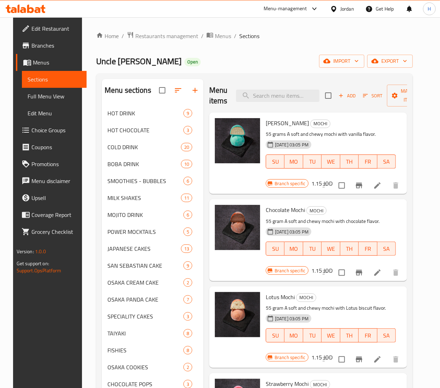
click at [359, 272] on icon "Branch-specific-item" at bounding box center [359, 273] width 6 height 6
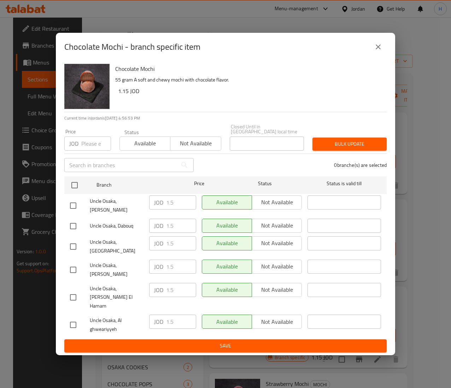
click at [376, 49] on icon "close" at bounding box center [377, 46] width 5 height 5
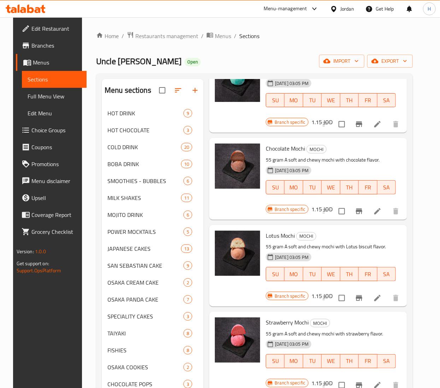
scroll to position [141, 0]
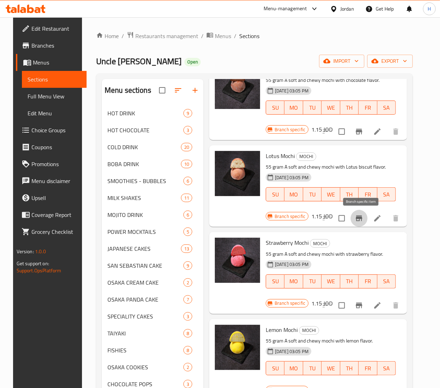
click at [362, 219] on icon "Branch-specific-item" at bounding box center [359, 219] width 6 height 6
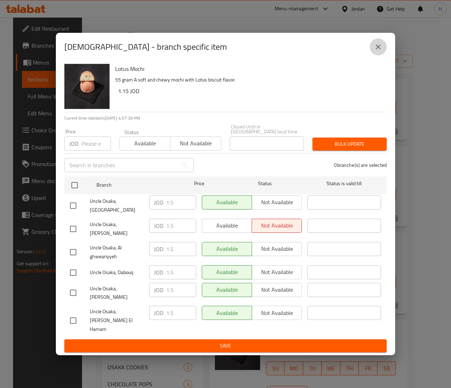
click at [378, 51] on icon "close" at bounding box center [378, 47] width 8 height 8
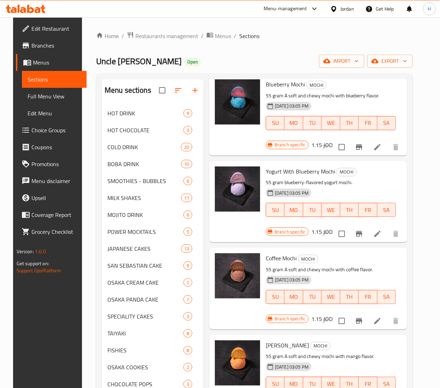
scroll to position [494, 0]
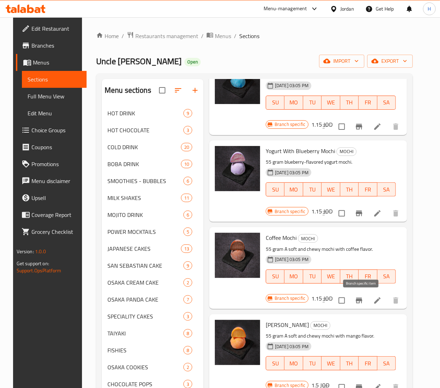
click at [358, 297] on icon "Branch-specific-item" at bounding box center [359, 301] width 8 height 8
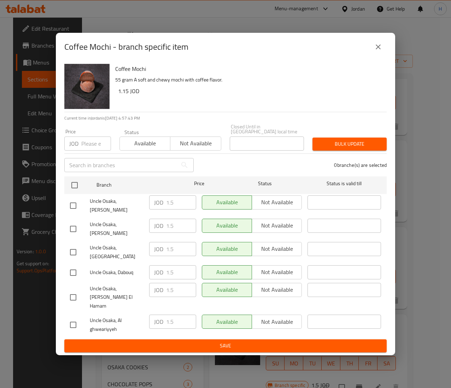
click at [379, 51] on icon "close" at bounding box center [378, 47] width 8 height 8
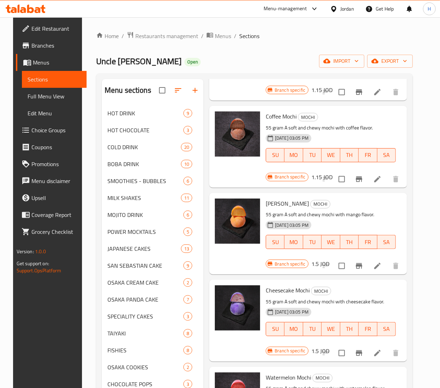
scroll to position [636, 0]
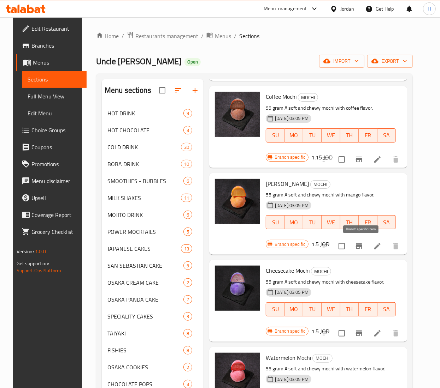
click at [362, 244] on icon "Branch-specific-item" at bounding box center [359, 247] width 6 height 6
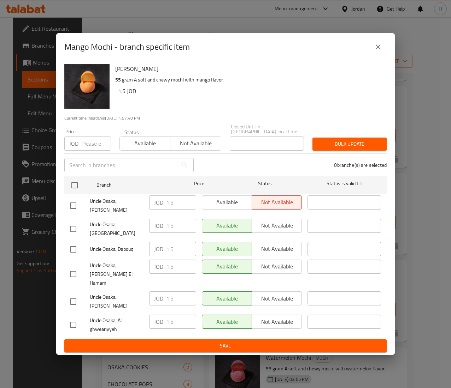
click at [382, 55] on button "close" at bounding box center [377, 46] width 17 height 17
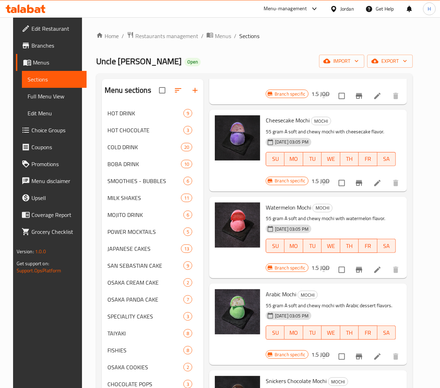
scroll to position [847, 0]
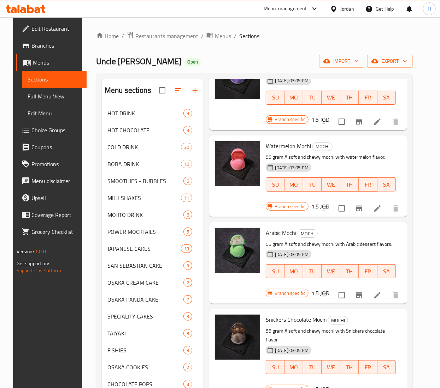
click at [357, 293] on icon "Branch-specific-item" at bounding box center [359, 295] width 8 height 8
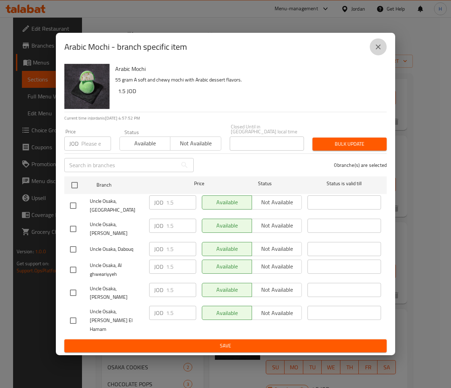
click at [382, 51] on icon "close" at bounding box center [378, 47] width 8 height 8
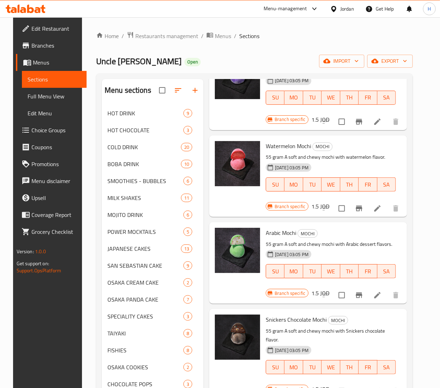
scroll to position [989, 0]
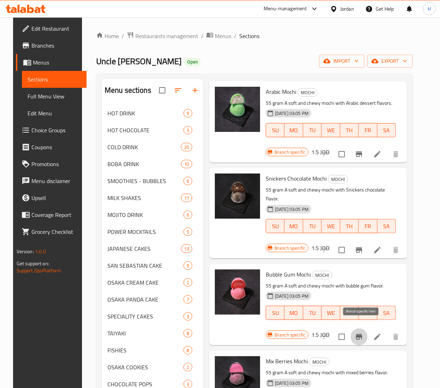
click at [362, 334] on icon "Branch-specific-item" at bounding box center [359, 337] width 6 height 6
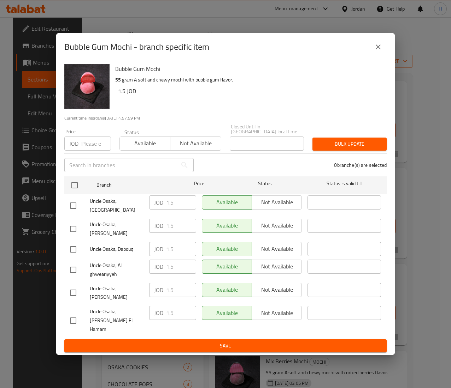
click at [376, 51] on icon "close" at bounding box center [378, 47] width 8 height 8
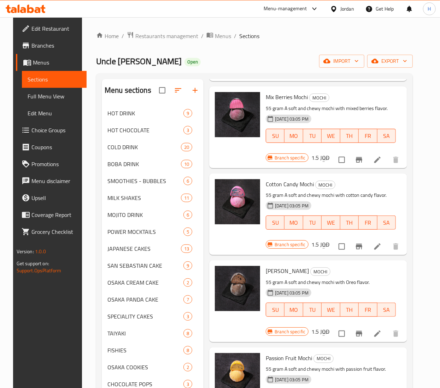
scroll to position [1412, 0]
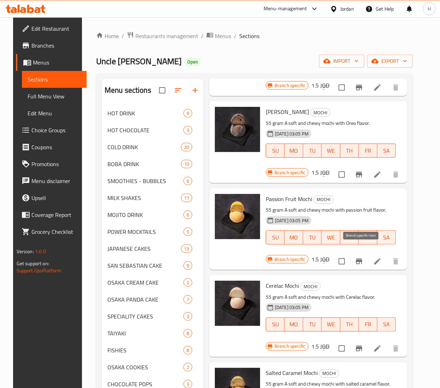
click at [361, 259] on icon "Branch-specific-item" at bounding box center [359, 262] width 6 height 6
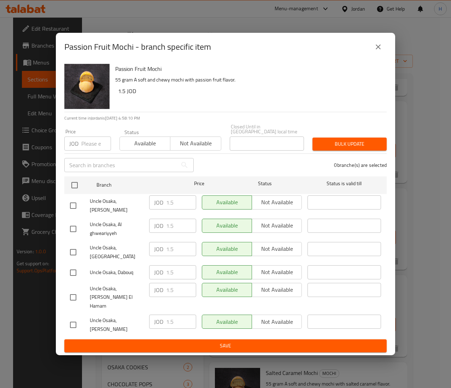
click at [373, 55] on button "close" at bounding box center [377, 46] width 17 height 17
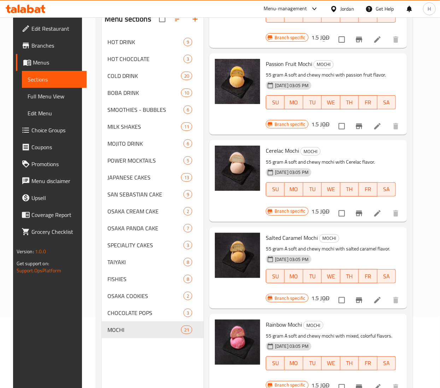
scroll to position [99, 0]
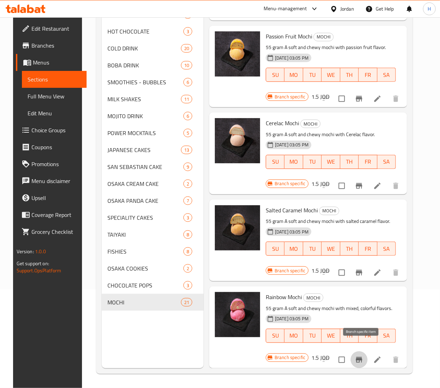
click at [362, 357] on icon "Branch-specific-item" at bounding box center [359, 360] width 6 height 6
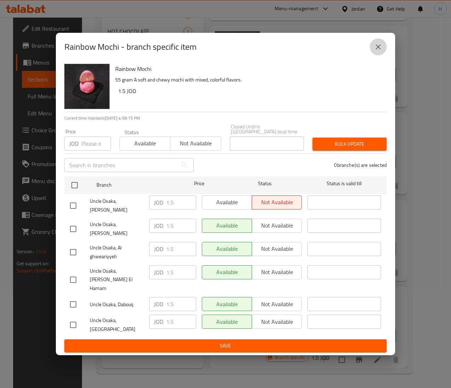
click at [380, 51] on icon "close" at bounding box center [378, 47] width 8 height 8
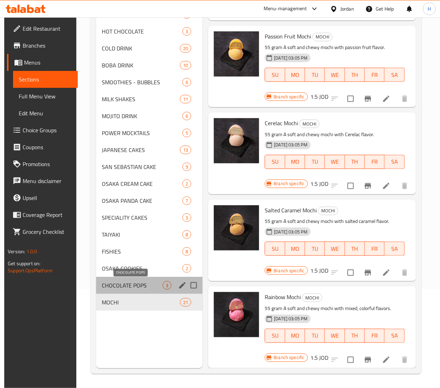
click at [140, 288] on span "CHOCOLATE POPS" at bounding box center [132, 285] width 61 height 8
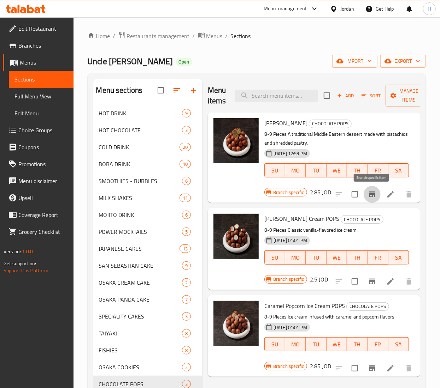
click at [366, 198] on button "Branch-specific-item" at bounding box center [371, 194] width 17 height 17
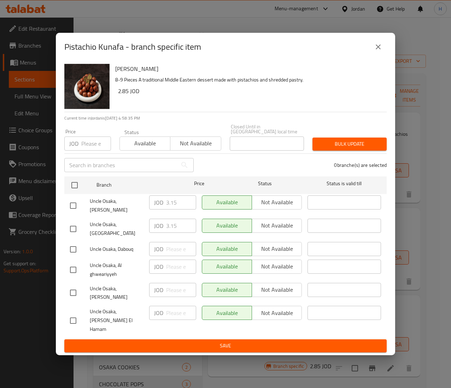
click at [378, 49] on icon "close" at bounding box center [377, 46] width 5 height 5
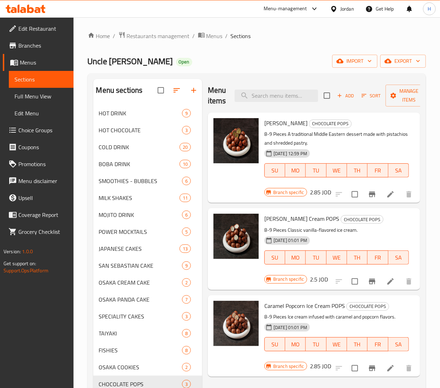
click at [375, 282] on icon "Branch-specific-item" at bounding box center [372, 282] width 8 height 8
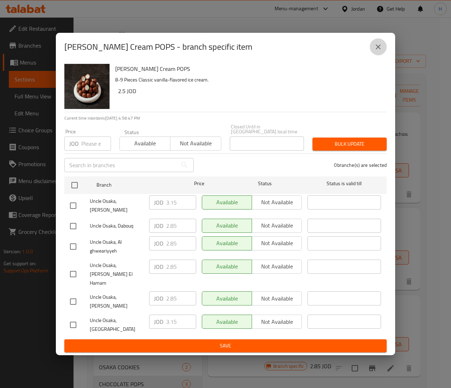
click at [374, 51] on icon "close" at bounding box center [378, 47] width 8 height 8
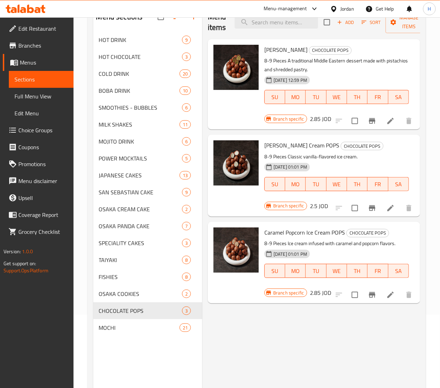
scroll to position [99, 0]
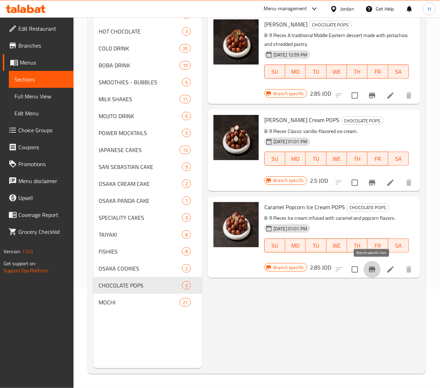
click at [367, 264] on button "Branch-specific-item" at bounding box center [371, 269] width 17 height 17
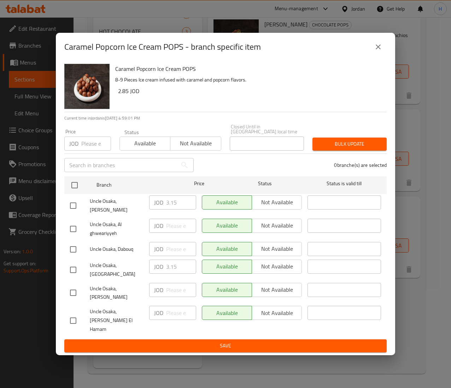
click at [379, 49] on icon "close" at bounding box center [377, 46] width 5 height 5
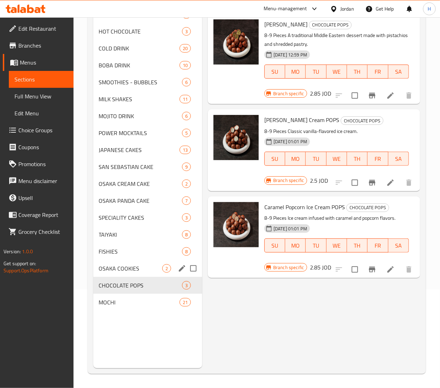
click at [128, 266] on span "OSAKA COOKIES" at bounding box center [130, 268] width 63 height 8
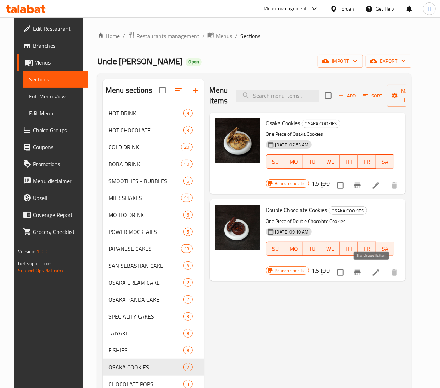
click at [366, 270] on button "Branch-specific-item" at bounding box center [357, 272] width 17 height 17
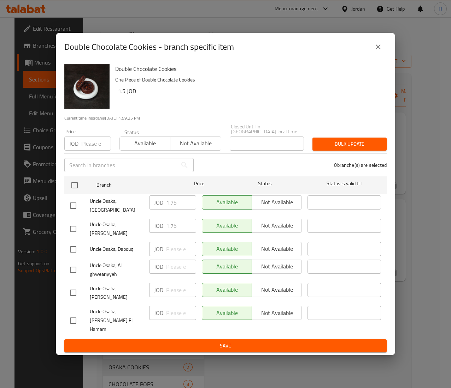
click at [380, 51] on icon "close" at bounding box center [378, 47] width 8 height 8
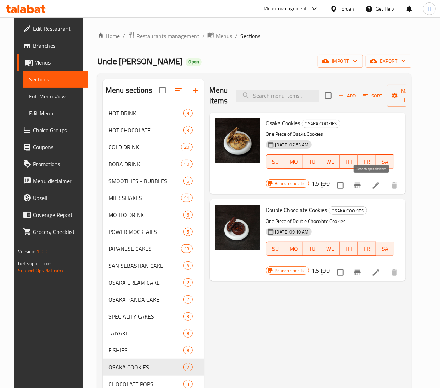
click at [362, 186] on icon "Branch-specific-item" at bounding box center [357, 185] width 8 height 8
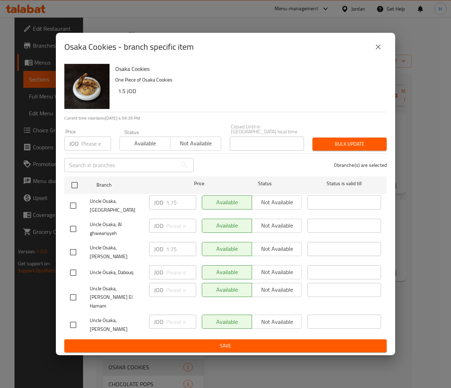
click at [382, 51] on icon "close" at bounding box center [378, 47] width 8 height 8
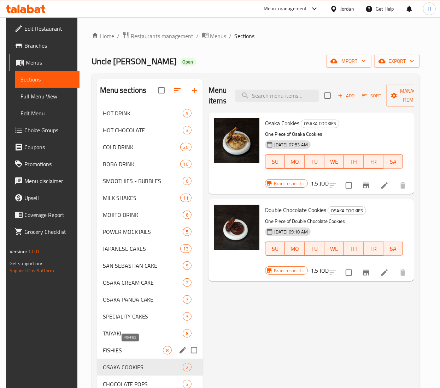
click at [126, 353] on span "FISHIES" at bounding box center [133, 350] width 60 height 8
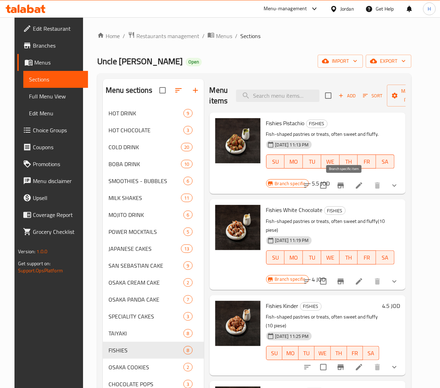
click at [344, 189] on icon "Branch-specific-item" at bounding box center [340, 186] width 6 height 6
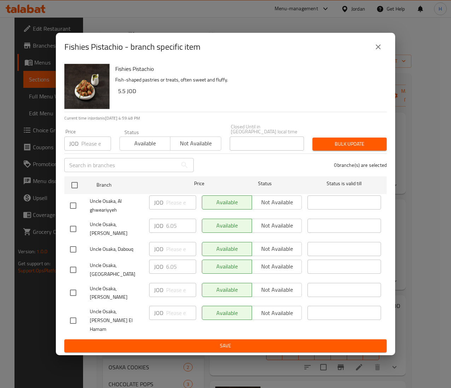
click at [156, 233] on div "JOD 6.05 ​" at bounding box center [172, 226] width 47 height 14
click at [376, 51] on icon "close" at bounding box center [378, 47] width 8 height 8
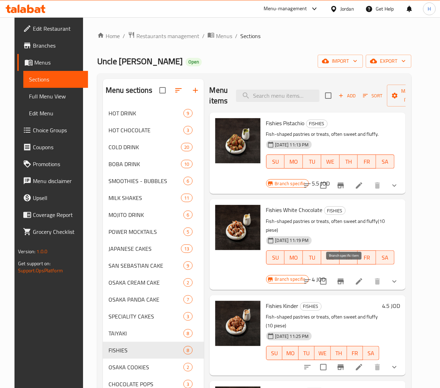
click at [344, 279] on icon "Branch-specific-item" at bounding box center [340, 282] width 6 height 6
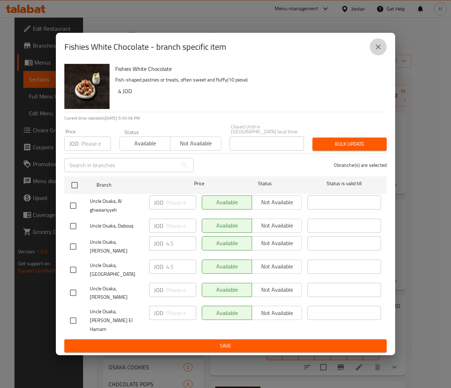
click at [377, 51] on icon "close" at bounding box center [378, 47] width 8 height 8
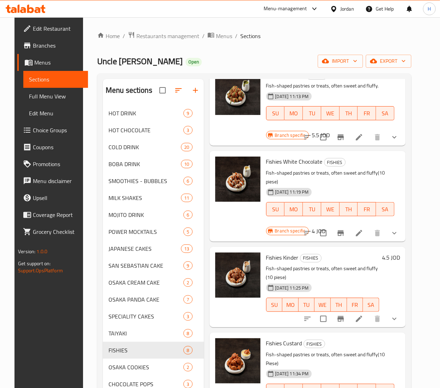
scroll to position [71, 0]
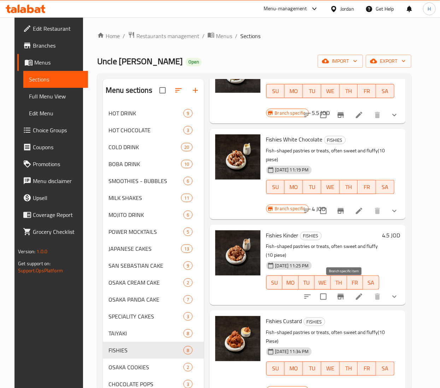
click at [345, 293] on icon "Branch-specific-item" at bounding box center [340, 297] width 8 height 8
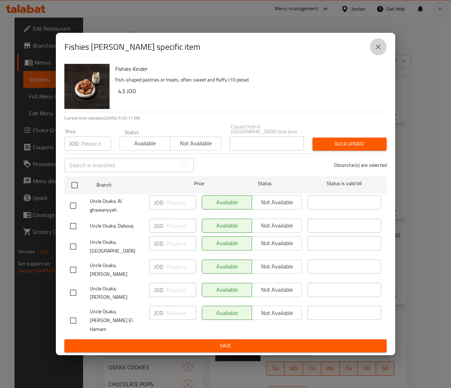
click at [376, 51] on icon "close" at bounding box center [378, 47] width 8 height 8
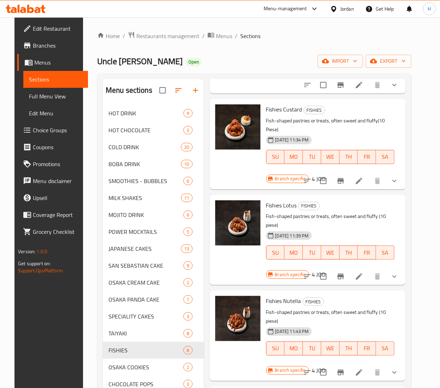
scroll to position [212, 0]
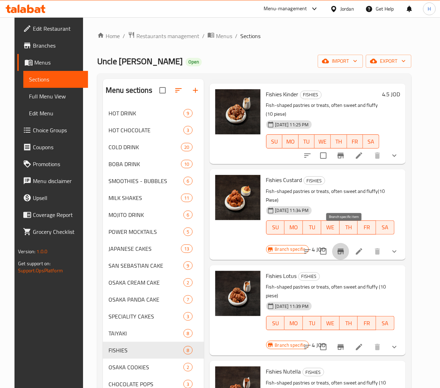
click at [344, 248] on icon "Branch-specific-item" at bounding box center [340, 252] width 8 height 8
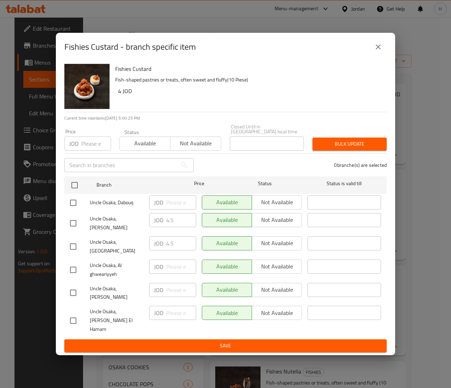
click at [376, 51] on icon "close" at bounding box center [378, 47] width 8 height 8
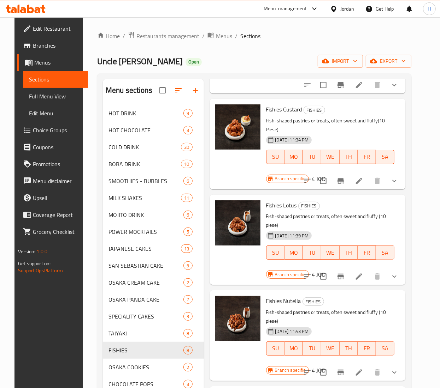
scroll to position [335, 0]
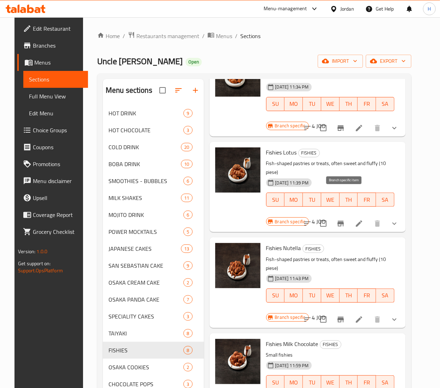
click at [345, 220] on icon "Branch-specific-item" at bounding box center [340, 224] width 8 height 8
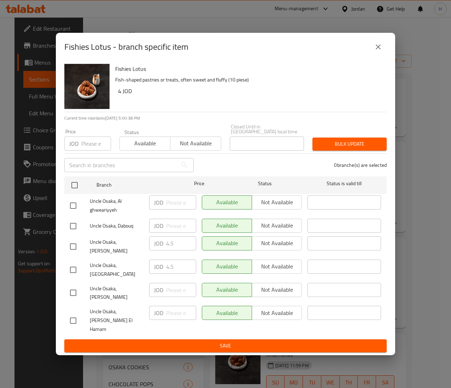
click at [380, 49] on icon "close" at bounding box center [377, 46] width 5 height 5
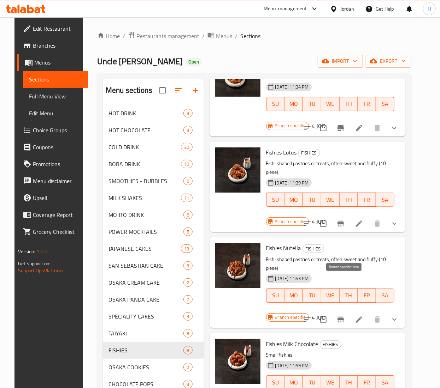
click at [343, 317] on icon "Branch-specific-item" at bounding box center [340, 320] width 6 height 6
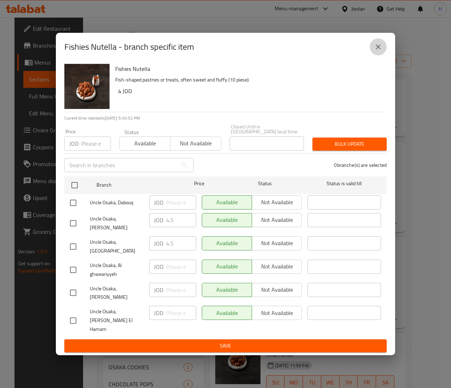
click at [379, 49] on icon "close" at bounding box center [377, 46] width 5 height 5
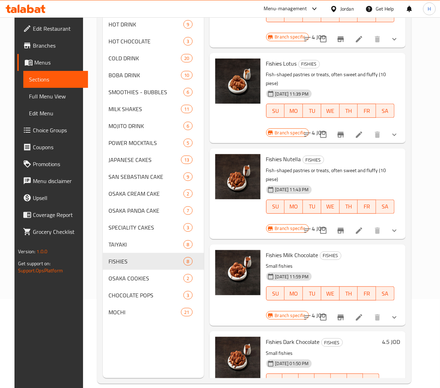
scroll to position [99, 0]
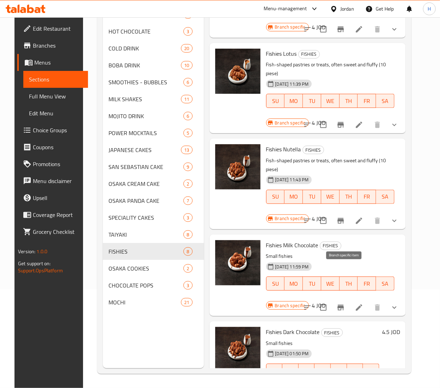
click at [344, 305] on icon "Branch-specific-item" at bounding box center [340, 308] width 6 height 6
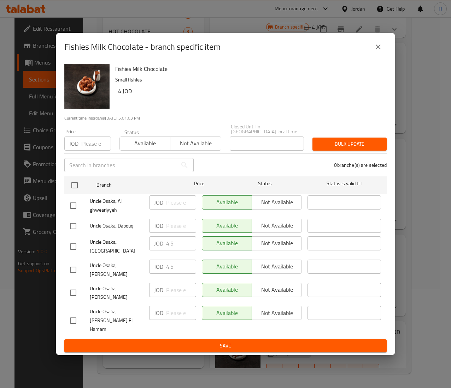
drag, startPoint x: 385, startPoint y: 52, endPoint x: 374, endPoint y: 61, distance: 15.0
click at [374, 55] on div "Fishies Milk Chocolate - branch specific item" at bounding box center [225, 46] width 322 height 17
click at [374, 51] on icon "close" at bounding box center [378, 47] width 8 height 8
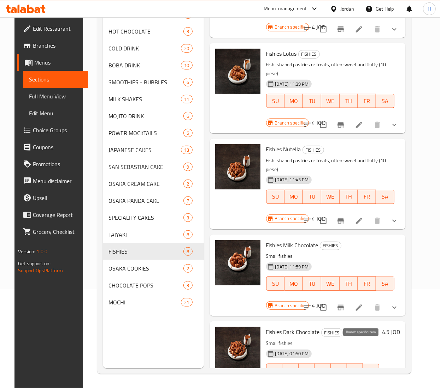
click at [360, 382] on icon "Branch-specific-item" at bounding box center [357, 385] width 6 height 6
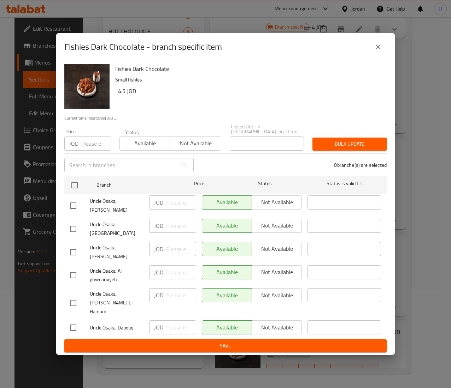
click at [379, 51] on icon "close" at bounding box center [378, 47] width 8 height 8
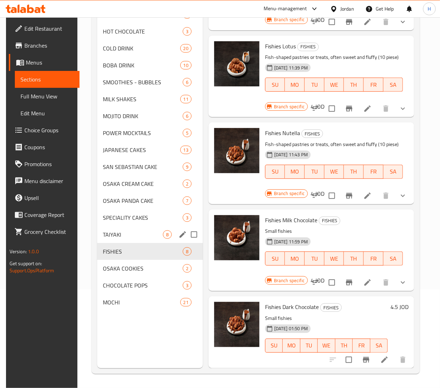
click at [120, 236] on span "TAIYAKI" at bounding box center [133, 235] width 60 height 8
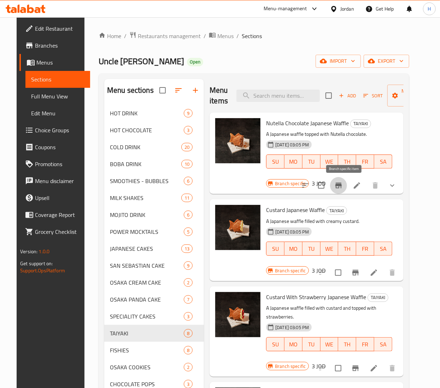
click at [347, 186] on button "Branch-specific-item" at bounding box center [338, 185] width 17 height 17
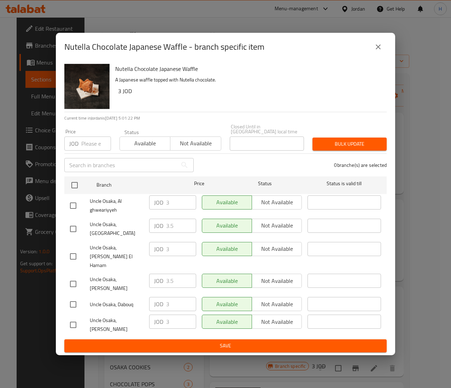
click at [380, 55] on button "close" at bounding box center [377, 46] width 17 height 17
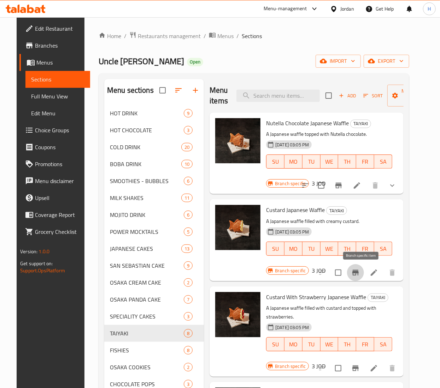
click at [357, 274] on icon "Branch-specific-item" at bounding box center [355, 273] width 8 height 8
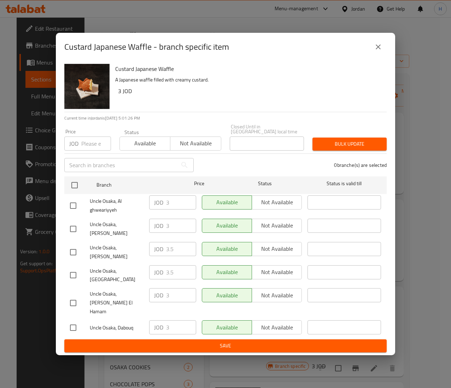
click at [379, 51] on icon "close" at bounding box center [378, 47] width 8 height 8
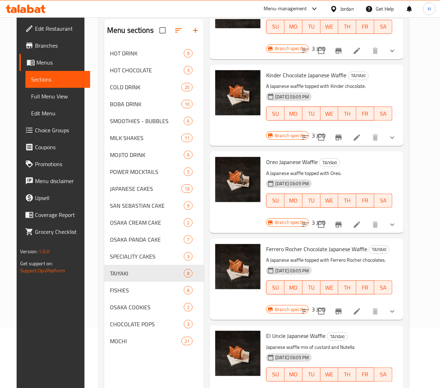
scroll to position [99, 0]
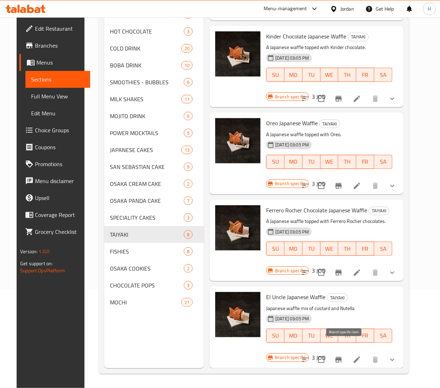
click at [341, 357] on icon "Branch-specific-item" at bounding box center [338, 360] width 6 height 6
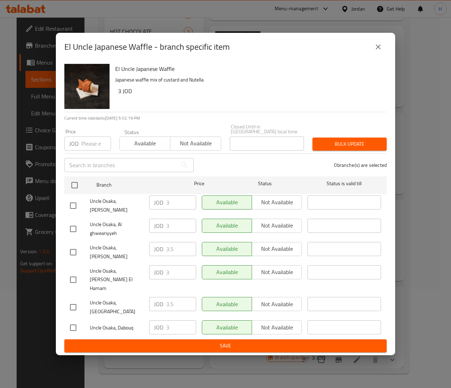
click at [379, 51] on icon "close" at bounding box center [378, 47] width 8 height 8
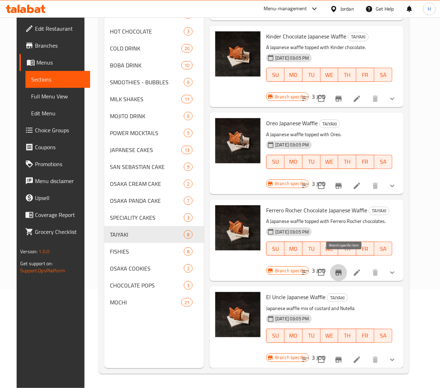
click at [343, 269] on icon "Branch-specific-item" at bounding box center [338, 273] width 8 height 8
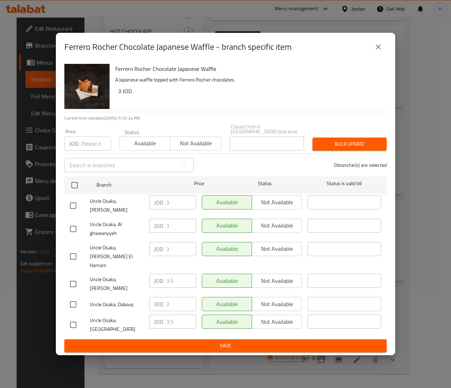
click at [376, 49] on icon "close" at bounding box center [377, 46] width 5 height 5
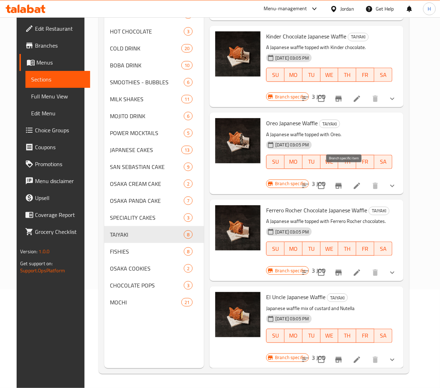
click at [339, 182] on icon "Branch-specific-item" at bounding box center [338, 186] width 8 height 8
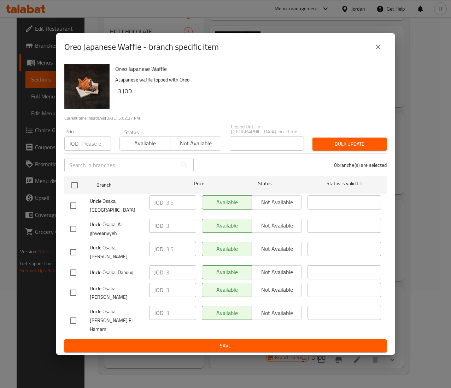
click at [376, 51] on icon "close" at bounding box center [378, 47] width 8 height 8
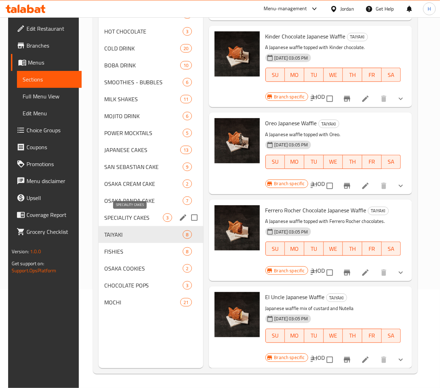
click at [144, 222] on span "SPECIALITY CAKES" at bounding box center [133, 218] width 59 height 8
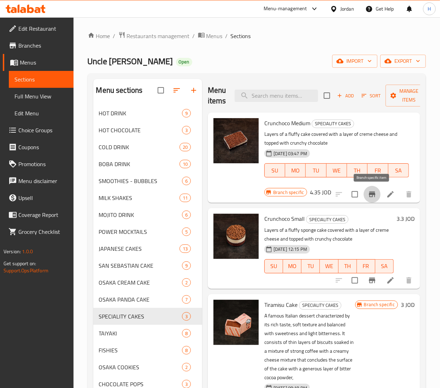
click at [368, 193] on icon "Branch-specific-item" at bounding box center [372, 194] width 8 height 8
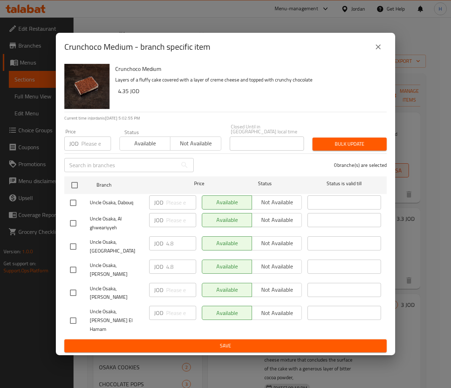
click at [375, 55] on button "close" at bounding box center [377, 46] width 17 height 17
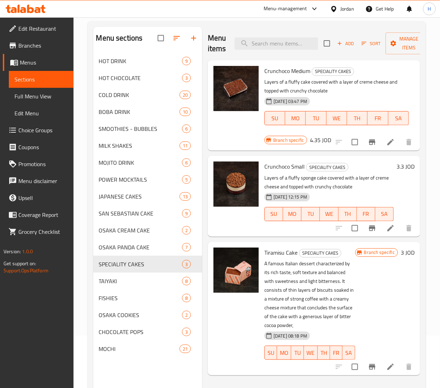
scroll to position [71, 0]
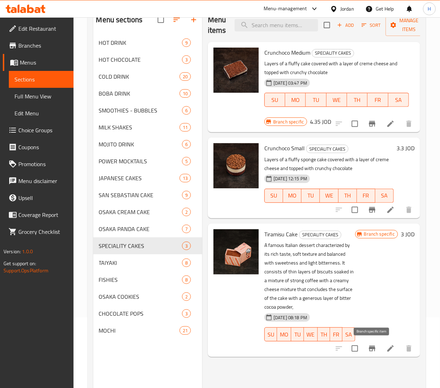
click at [368, 350] on icon "Branch-specific-item" at bounding box center [372, 349] width 8 height 8
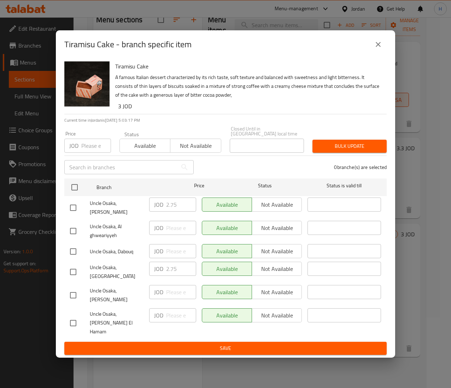
click at [382, 53] on button "close" at bounding box center [377, 44] width 17 height 17
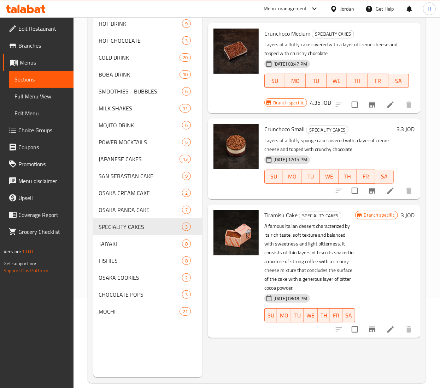
scroll to position [99, 0]
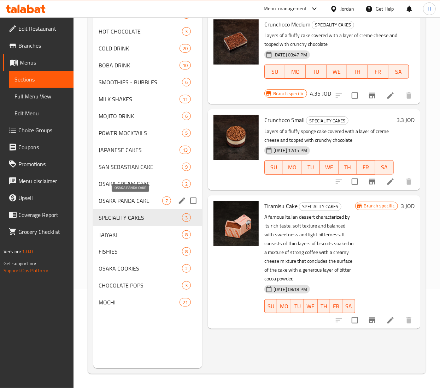
click at [140, 199] on span "OSAKA PANDA CAKE" at bounding box center [130, 201] width 63 height 8
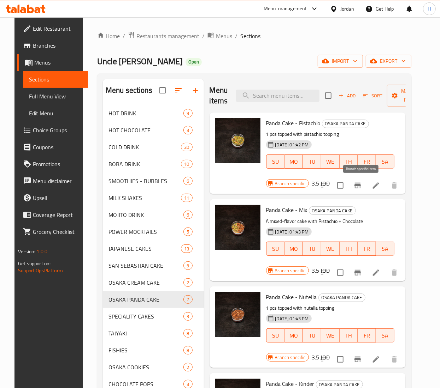
click at [361, 185] on icon "Branch-specific-item" at bounding box center [357, 186] width 6 height 6
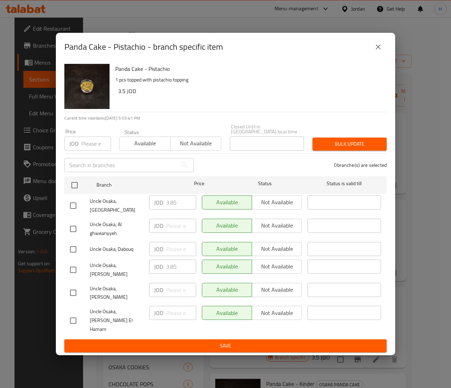
click at [382, 51] on icon "close" at bounding box center [378, 47] width 8 height 8
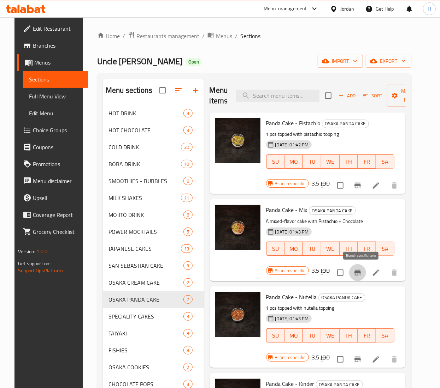
click at [357, 271] on icon "Branch-specific-item" at bounding box center [357, 273] width 8 height 8
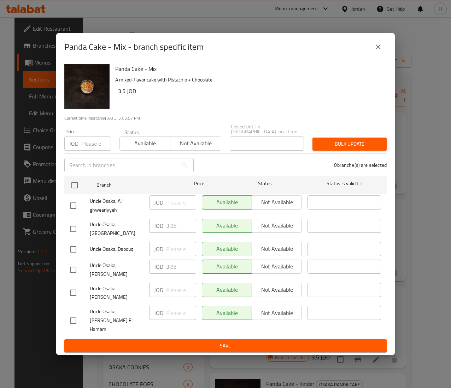
click at [377, 51] on icon "close" at bounding box center [378, 47] width 8 height 8
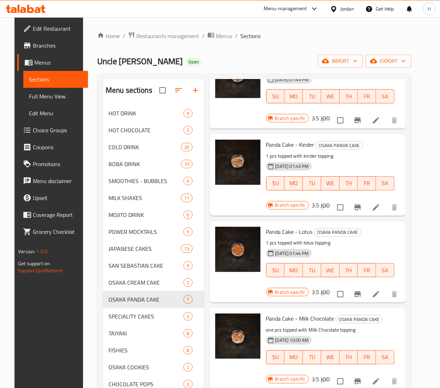
scroll to position [260, 0]
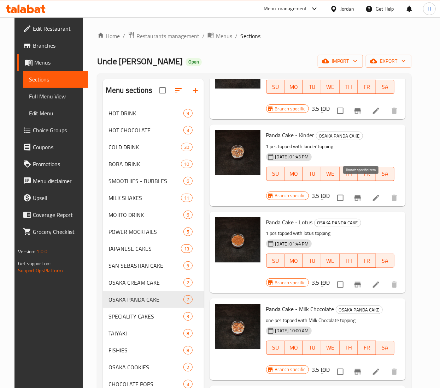
click at [362, 194] on icon "Branch-specific-item" at bounding box center [357, 198] width 8 height 8
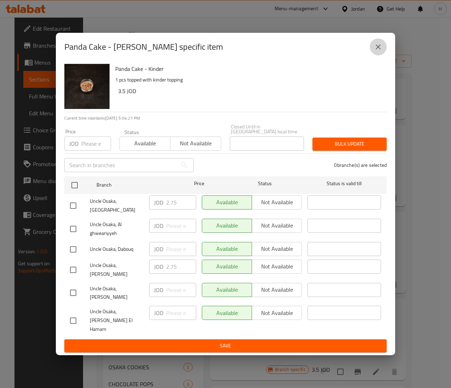
click at [379, 54] on button "close" at bounding box center [377, 46] width 17 height 17
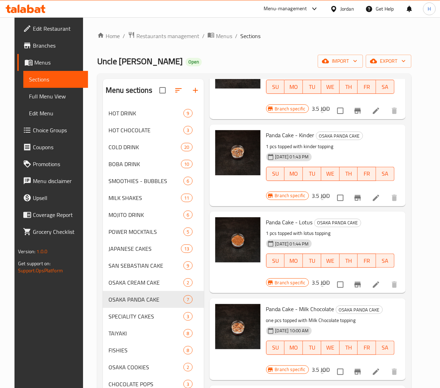
scroll to position [189, 0]
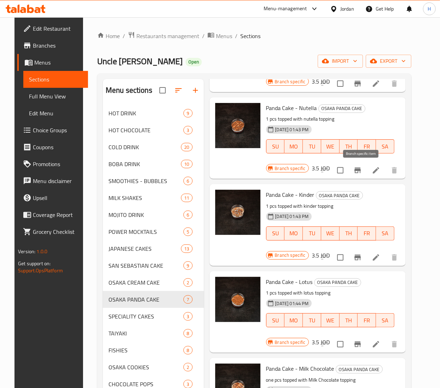
click at [358, 172] on icon "Branch-specific-item" at bounding box center [357, 170] width 8 height 8
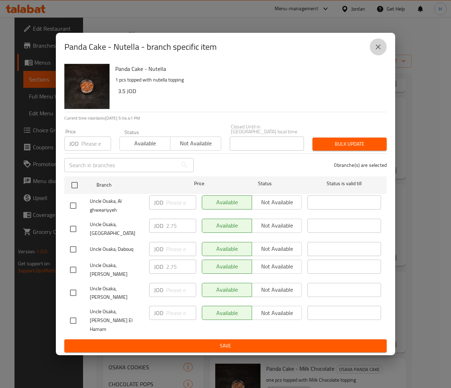
click at [379, 51] on icon "close" at bounding box center [378, 47] width 8 height 8
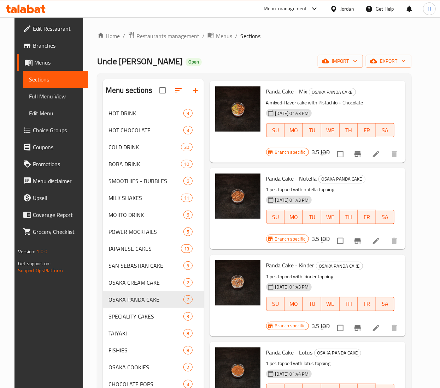
scroll to position [48, 0]
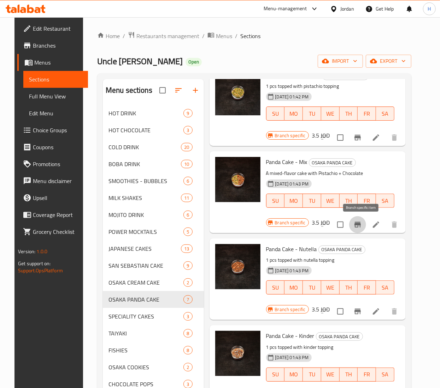
click at [362, 228] on icon "Branch-specific-item" at bounding box center [357, 225] width 8 height 8
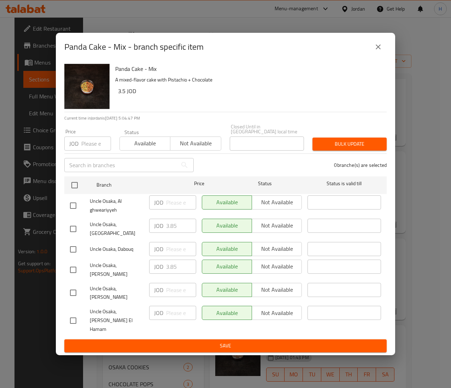
click at [383, 55] on button "close" at bounding box center [377, 46] width 17 height 17
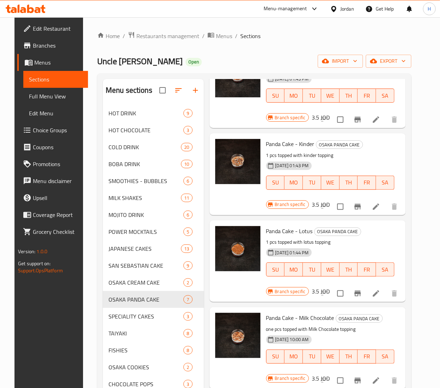
scroll to position [260, 0]
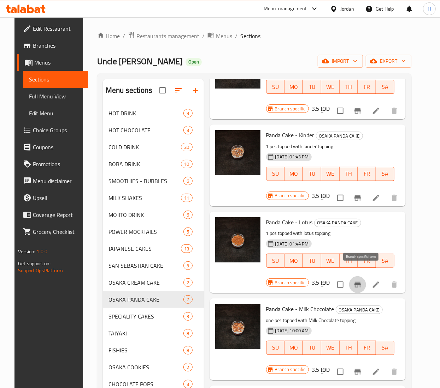
click at [362, 281] on icon "Branch-specific-item" at bounding box center [357, 285] width 8 height 8
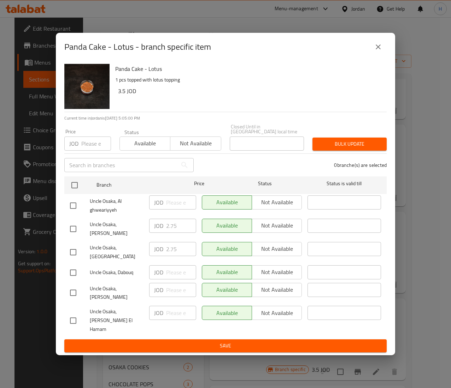
click at [377, 49] on icon "close" at bounding box center [377, 46] width 5 height 5
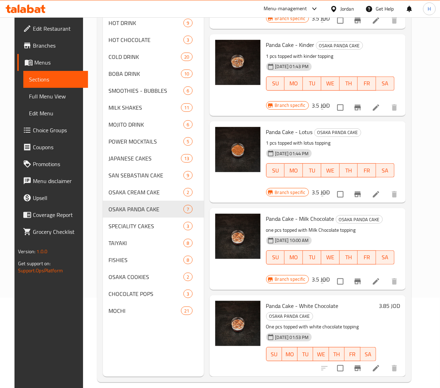
scroll to position [99, 0]
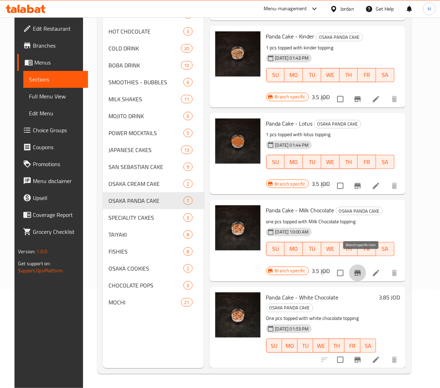
click at [358, 269] on icon "Branch-specific-item" at bounding box center [357, 273] width 8 height 8
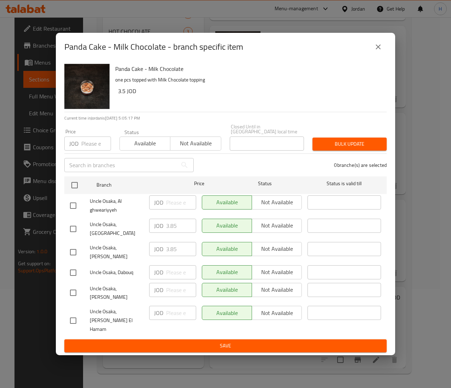
click at [376, 49] on icon "close" at bounding box center [377, 46] width 5 height 5
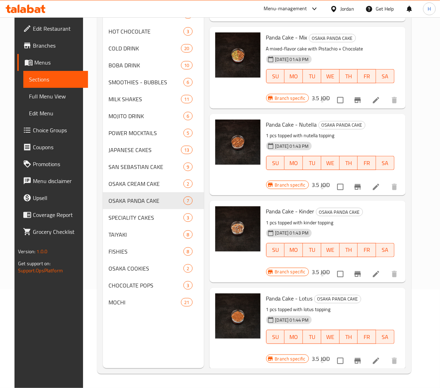
scroll to position [0, 0]
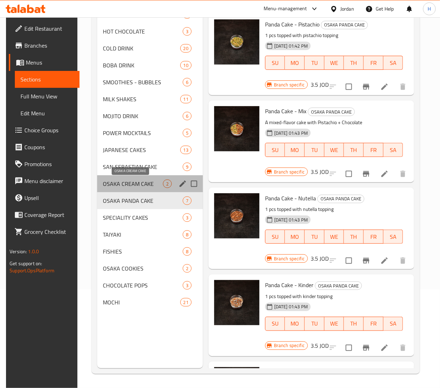
click at [144, 180] on span "OSAKA CREAM CAKE" at bounding box center [133, 184] width 60 height 8
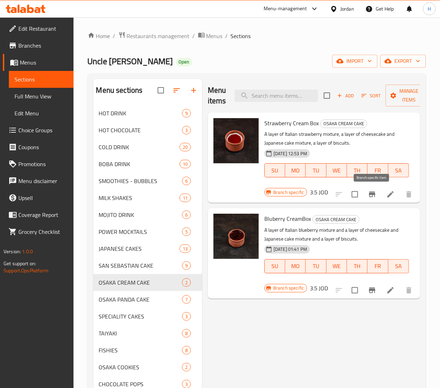
click at [370, 191] on icon "Branch-specific-item" at bounding box center [372, 194] width 8 height 8
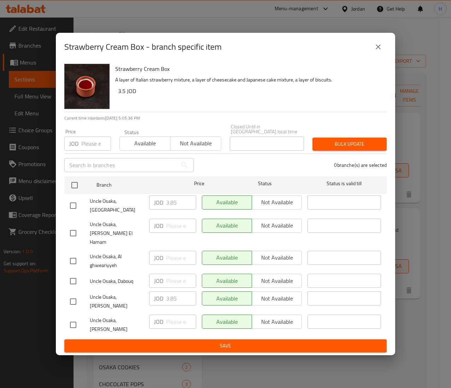
click at [380, 51] on icon "close" at bounding box center [378, 47] width 8 height 8
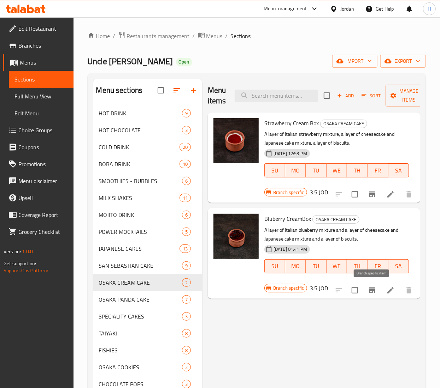
click at [368, 289] on icon "Branch-specific-item" at bounding box center [372, 290] width 8 height 8
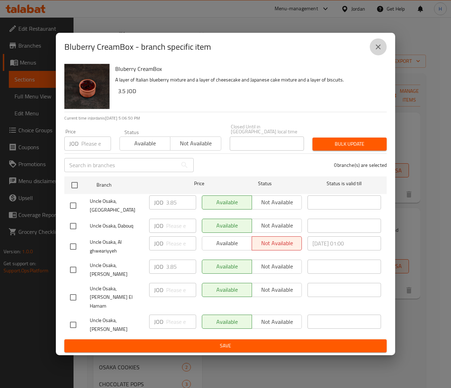
click at [376, 49] on icon "close" at bounding box center [377, 46] width 5 height 5
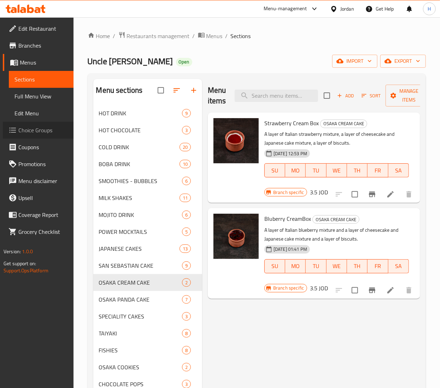
click at [37, 130] on span "Choice Groups" at bounding box center [42, 130] width 49 height 8
